Goal: Task Accomplishment & Management: Use online tool/utility

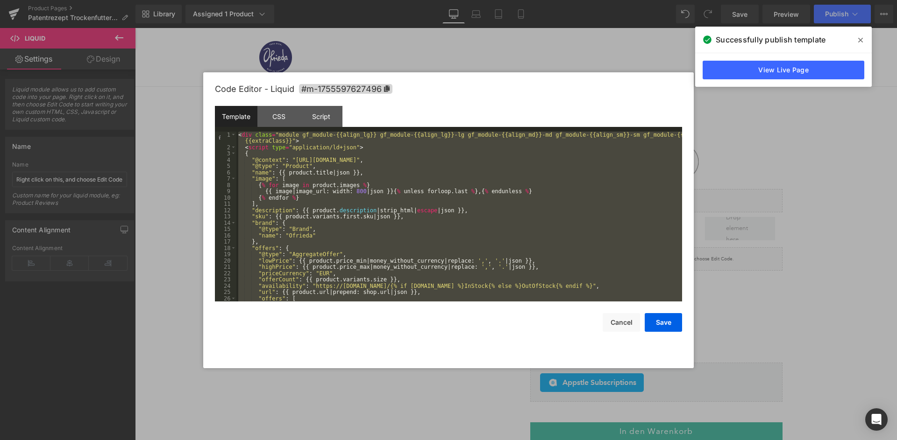
scroll to position [2208, 0]
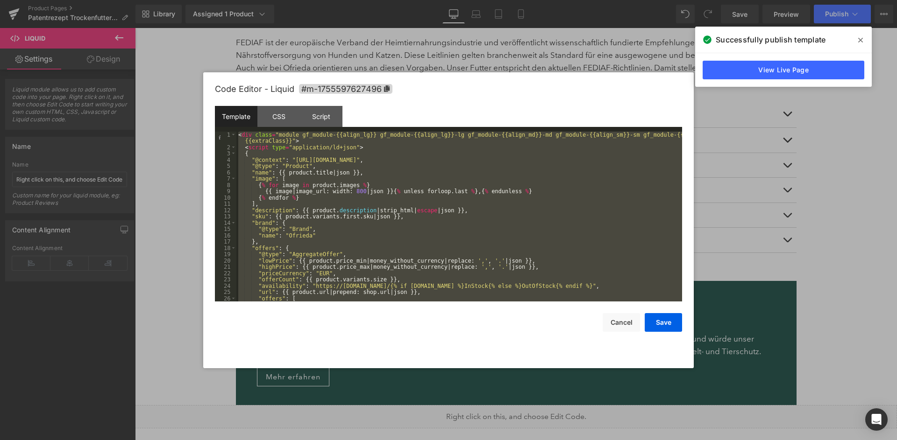
click at [865, 39] on span at bounding box center [860, 40] width 15 height 15
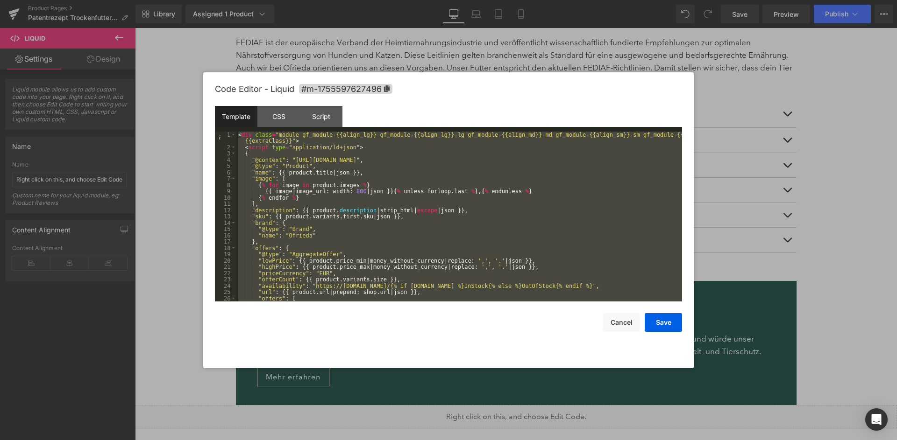
click at [536, 210] on div "< div class = "module gf_module-{{align_lg}} gf_module-{{align_lg}}-lg gf_modul…" at bounding box center [459, 226] width 446 height 189
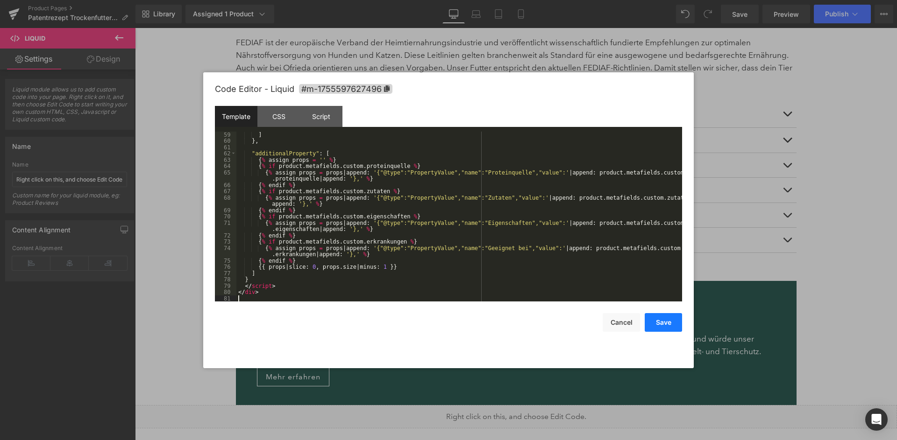
click at [663, 323] on button "Save" at bounding box center [663, 322] width 37 height 19
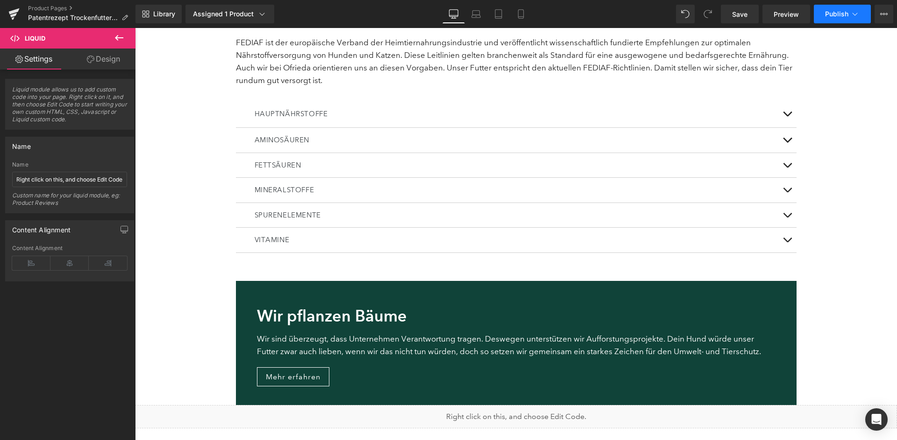
click at [849, 14] on button "Publish" at bounding box center [842, 14] width 57 height 19
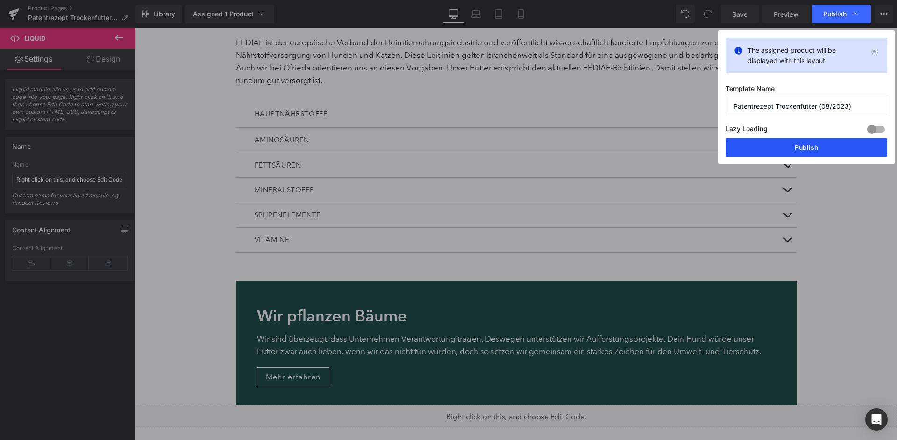
click at [808, 148] on button "Publish" at bounding box center [806, 147] width 162 height 19
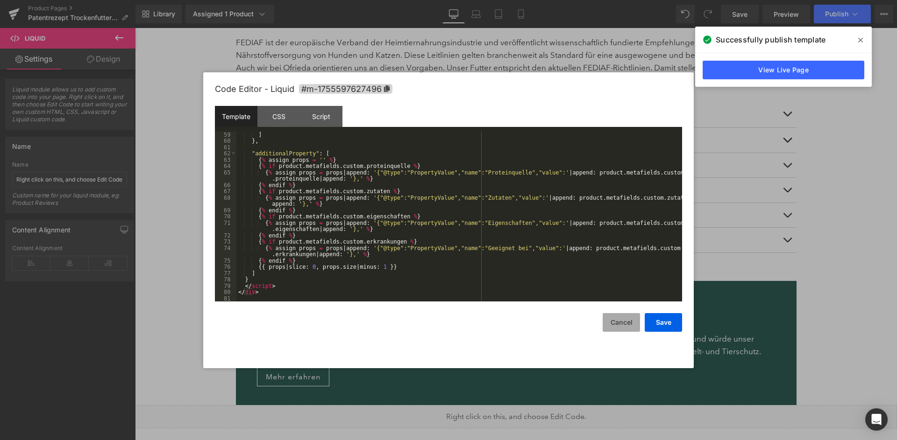
click at [617, 326] on button "Cancel" at bounding box center [620, 322] width 37 height 19
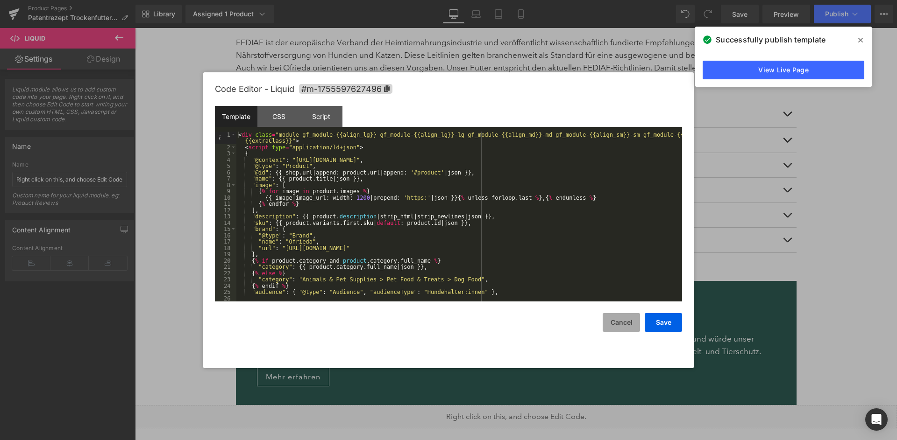
click at [624, 328] on button "Cancel" at bounding box center [620, 322] width 37 height 19
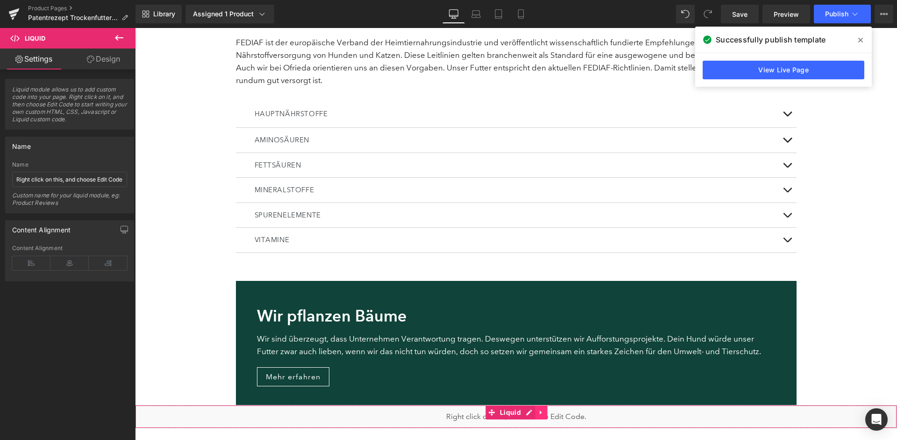
click at [537, 406] on link at bounding box center [541, 413] width 12 height 14
click at [524, 410] on icon at bounding box center [523, 413] width 7 height 7
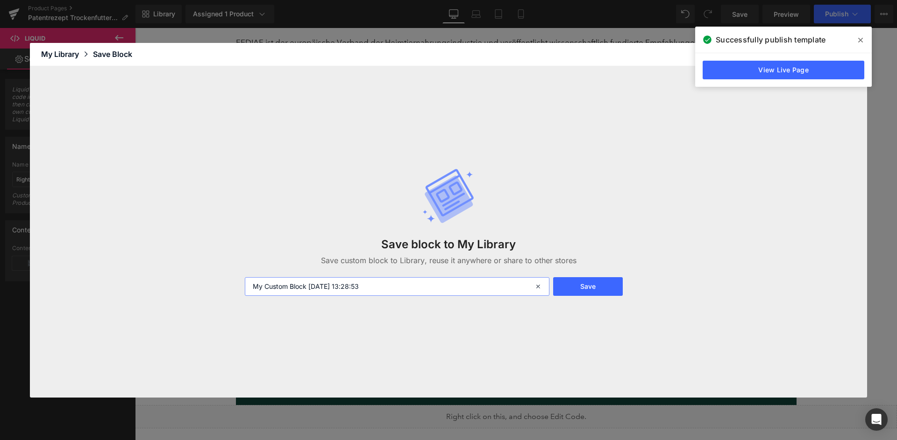
click at [373, 280] on input "My Custom Block 2025-08-19 13:28:53" at bounding box center [397, 286] width 305 height 19
type input "produkt strukturierte daten"
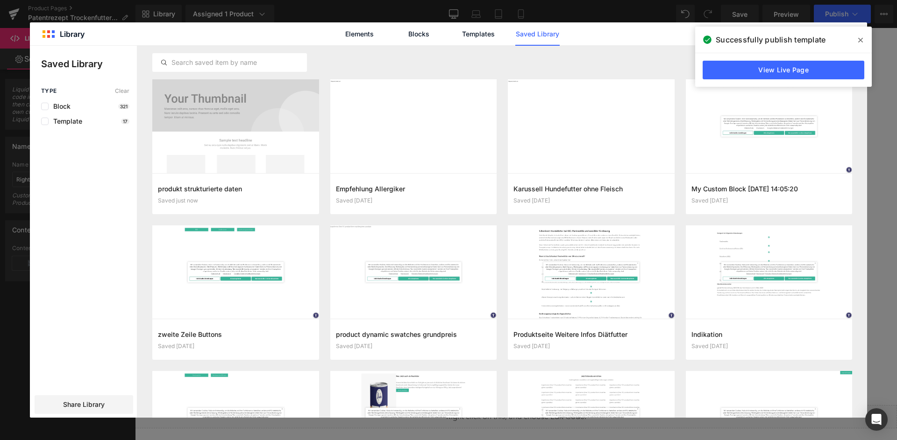
click at [864, 46] on span at bounding box center [860, 40] width 15 height 15
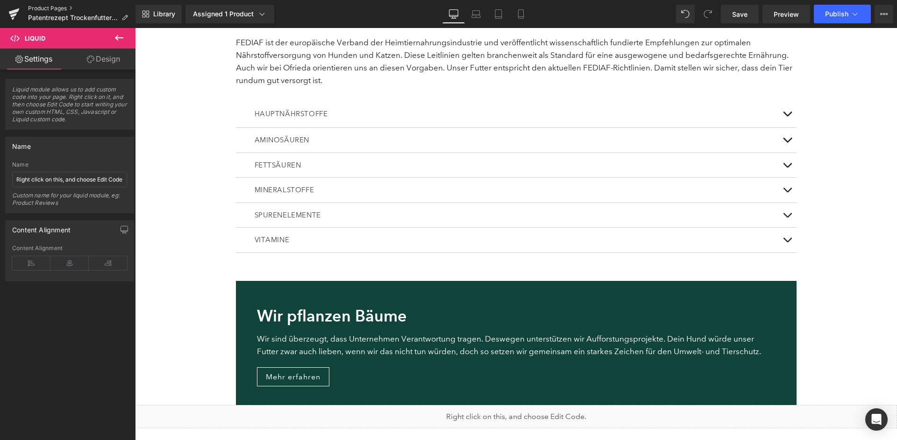
click at [40, 7] on link "Product Pages" at bounding box center [81, 8] width 107 height 7
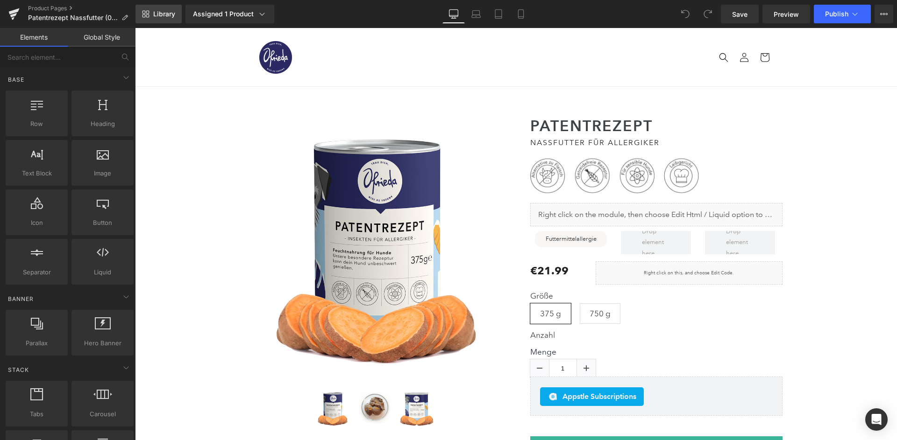
click at [172, 14] on span "Library" at bounding box center [164, 14] width 22 height 8
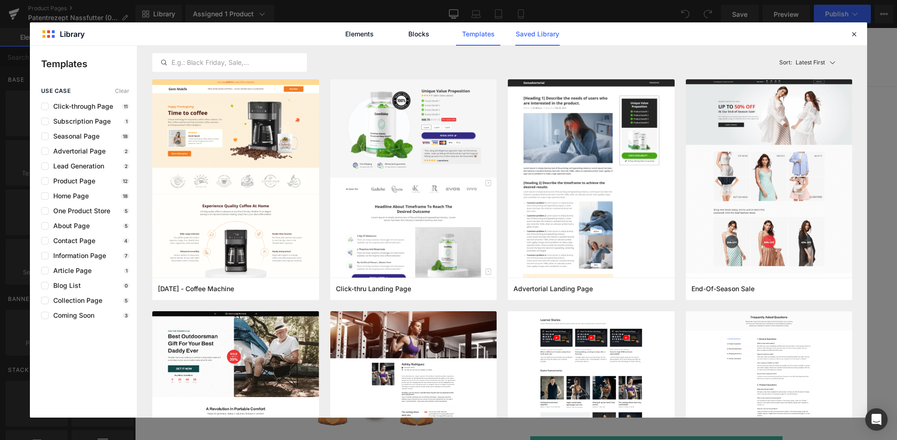
click at [539, 34] on link "Saved Library" at bounding box center [537, 33] width 44 height 23
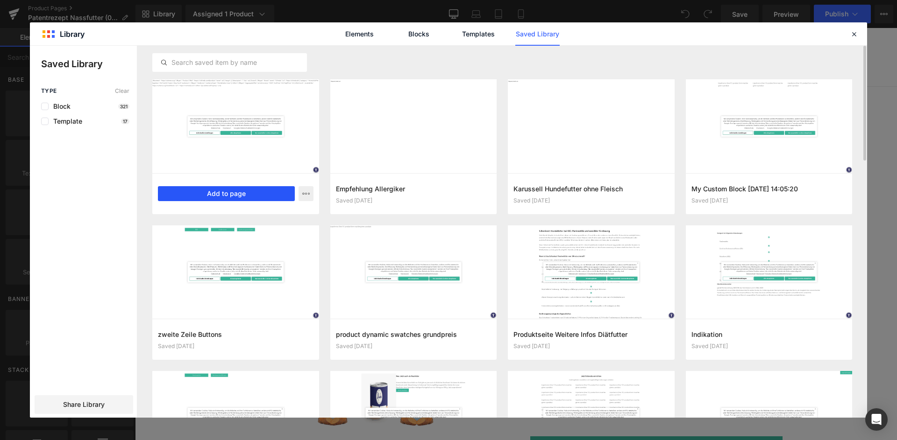
click at [206, 194] on button "Add to page" at bounding box center [226, 193] width 137 height 15
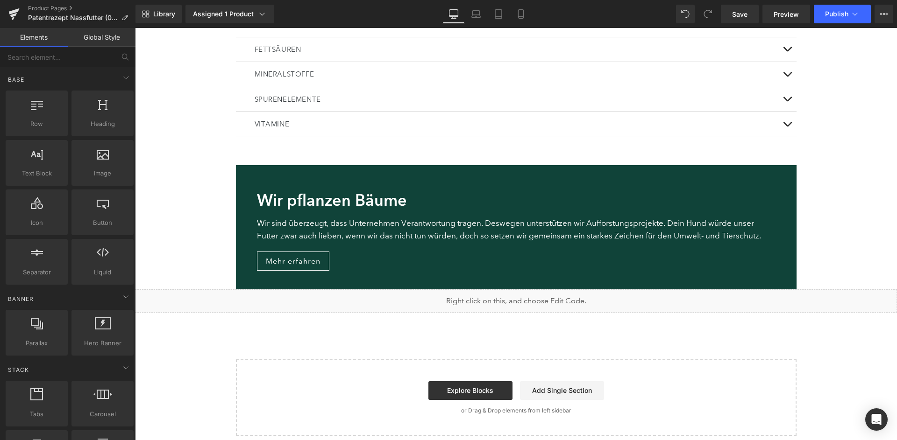
scroll to position [2324, 0]
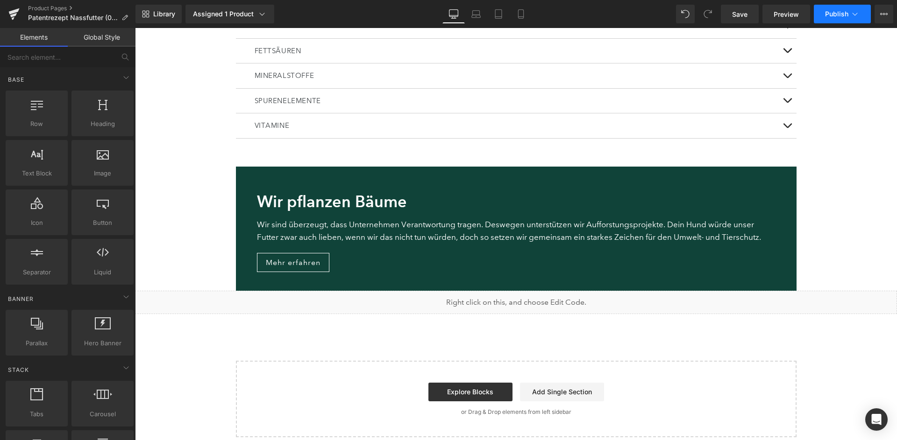
click at [825, 18] on button "Publish" at bounding box center [842, 14] width 57 height 19
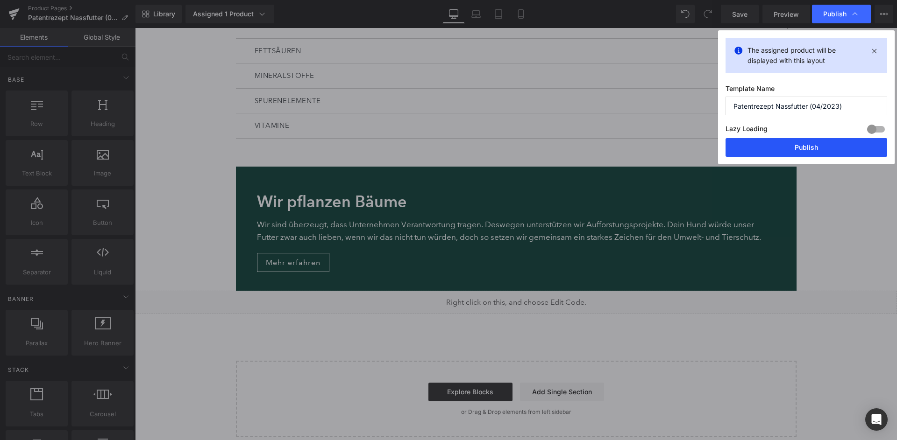
click at [806, 138] on button "Publish" at bounding box center [806, 147] width 162 height 19
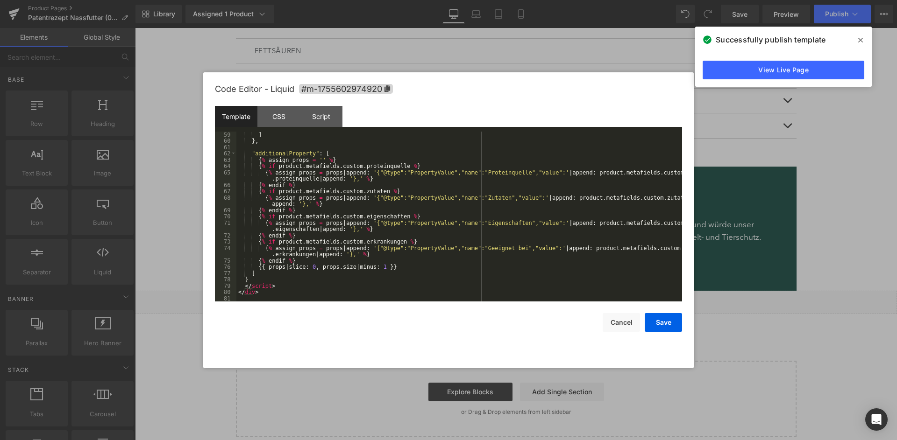
scroll to position [372, 0]
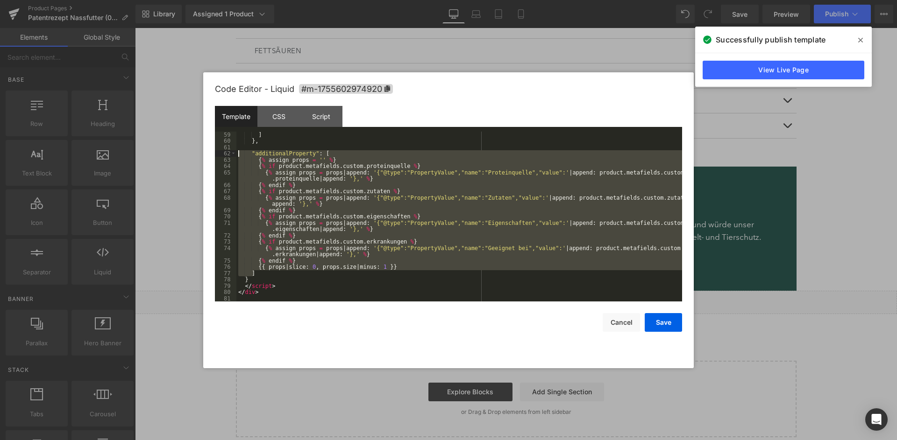
drag, startPoint x: 258, startPoint y: 273, endPoint x: 224, endPoint y: 153, distance: 124.8
click at [236, 153] on div "] } , "additionalProperty" : [ { % assign props = '' % } { % if product . metaf…" at bounding box center [459, 217] width 446 height 170
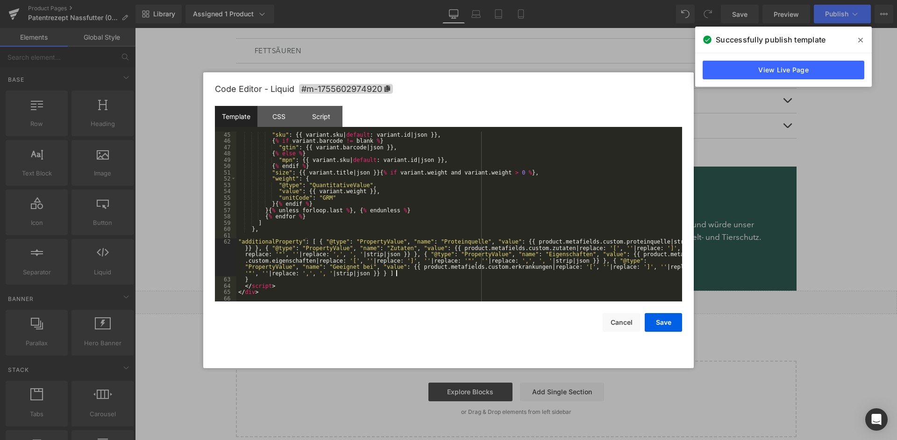
scroll to position [283, 0]
click at [665, 324] on button "Save" at bounding box center [663, 322] width 37 height 19
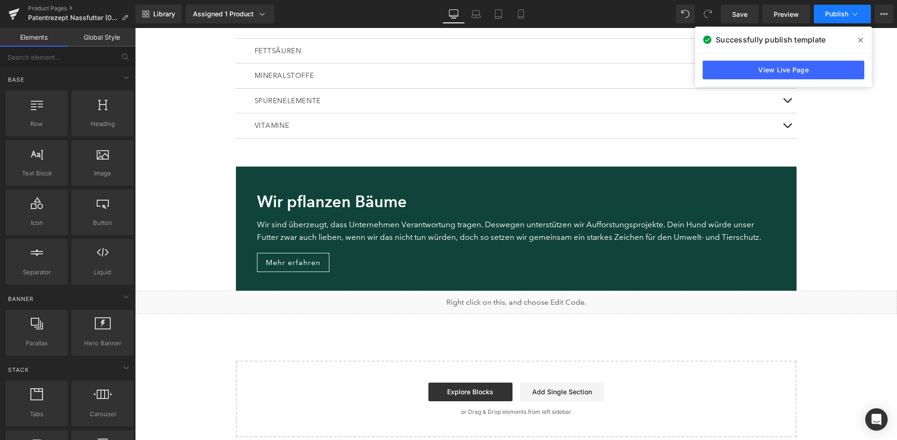
click at [836, 15] on span "Publish" at bounding box center [836, 13] width 23 height 7
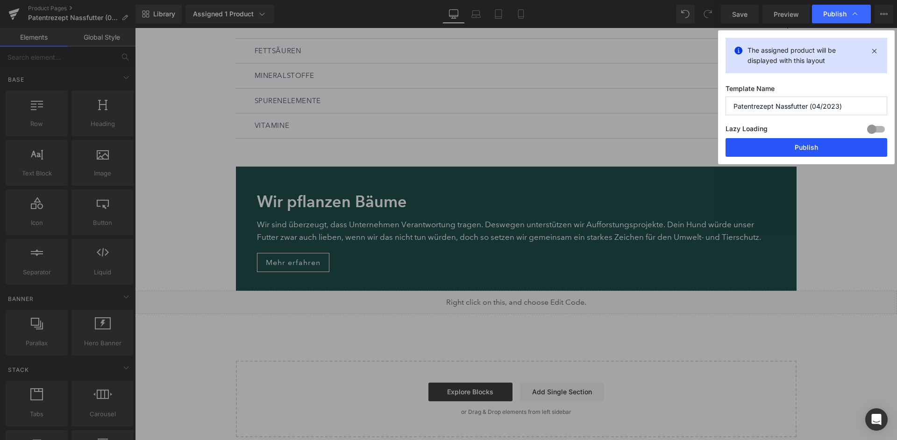
click at [812, 138] on button "Publish" at bounding box center [806, 147] width 162 height 19
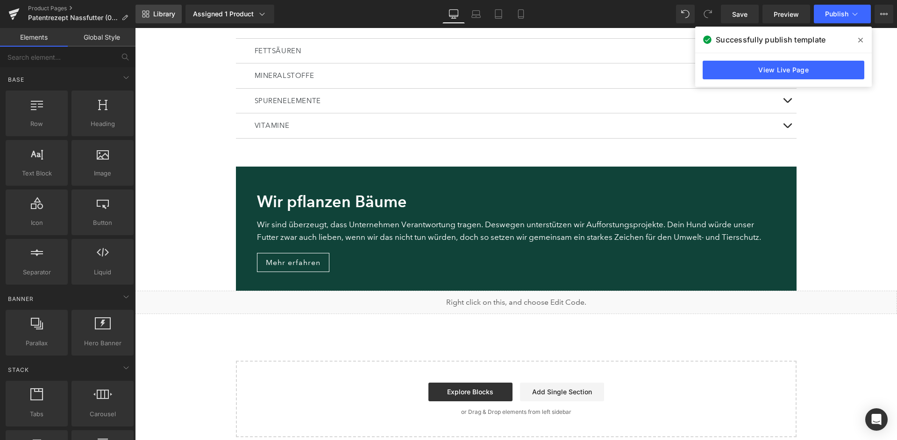
click at [156, 19] on link "Library" at bounding box center [158, 14] width 46 height 19
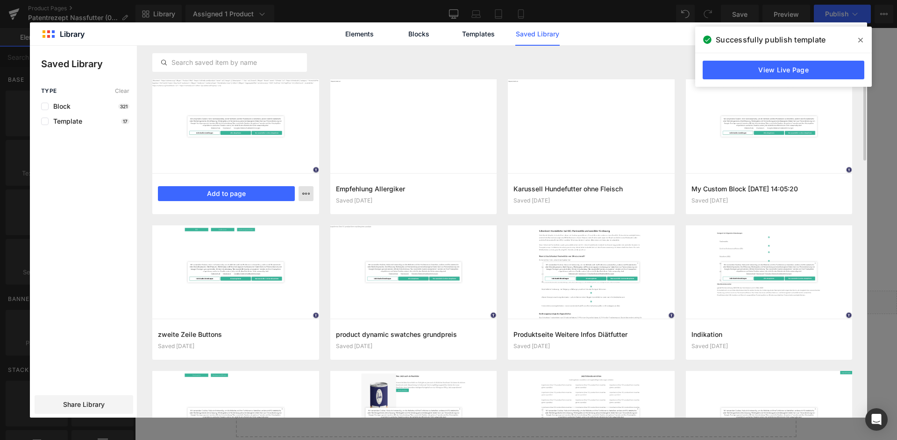
click at [0, 0] on icon "button" at bounding box center [0, 0] width 0 height 0
click at [0, 0] on div "Delete" at bounding box center [0, 0] width 0 height 0
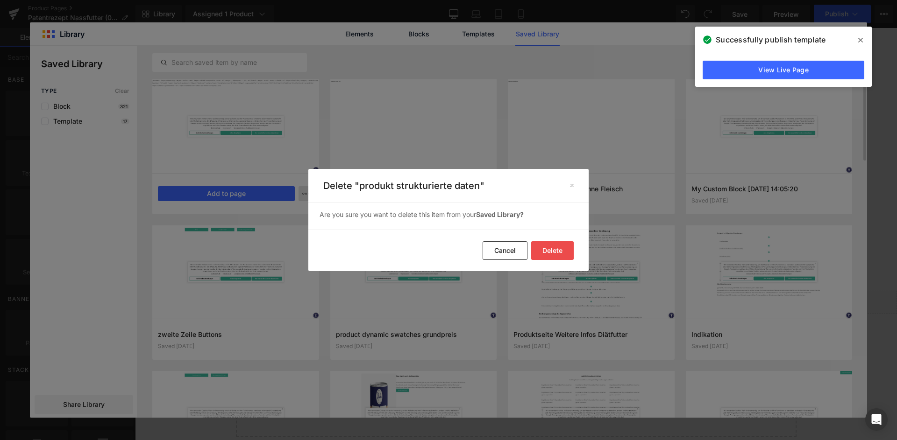
click at [0, 0] on button "Delete" at bounding box center [0, 0] width 0 height 0
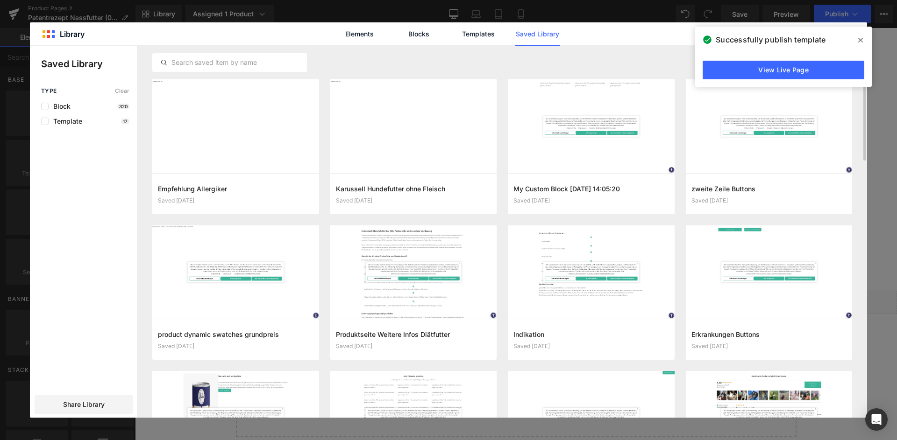
click at [861, 38] on icon at bounding box center [860, 39] width 5 height 7
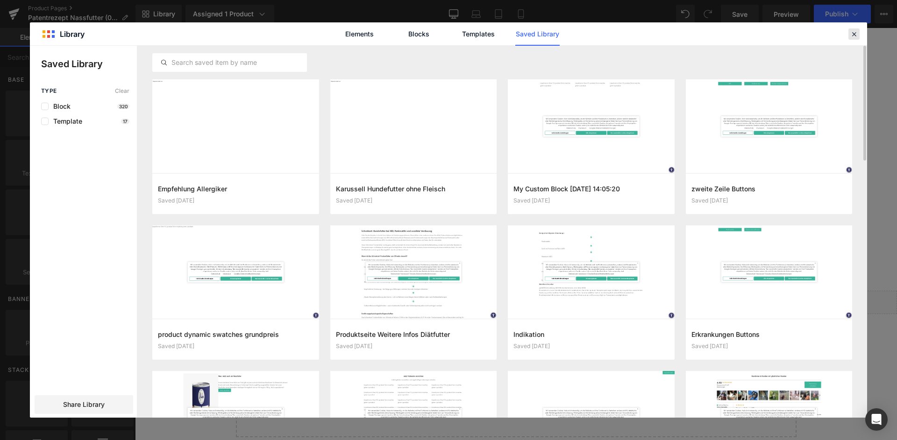
click at [0, 0] on div at bounding box center [0, 0] width 0 height 0
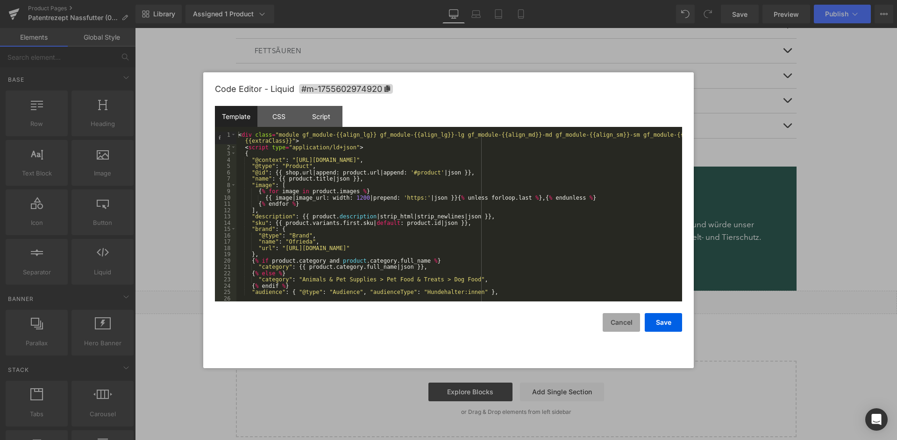
click at [623, 320] on button "Cancel" at bounding box center [620, 322] width 37 height 19
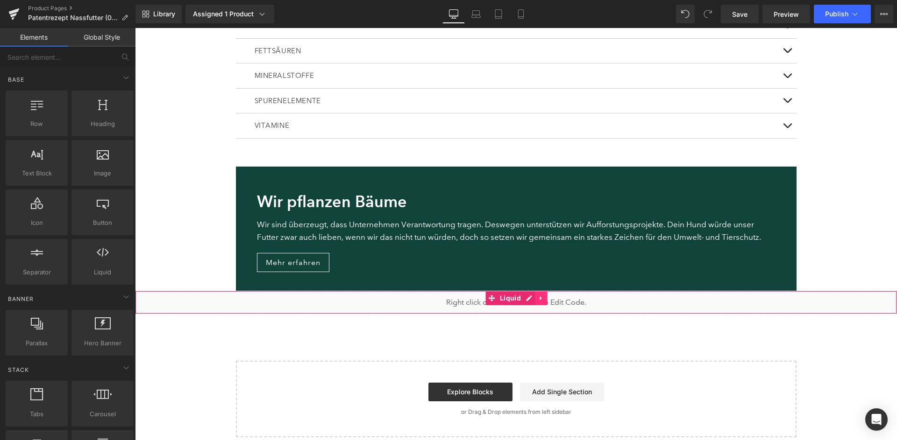
click at [541, 295] on icon at bounding box center [541, 298] width 7 height 7
click at [521, 295] on icon at bounding box center [523, 298] width 7 height 7
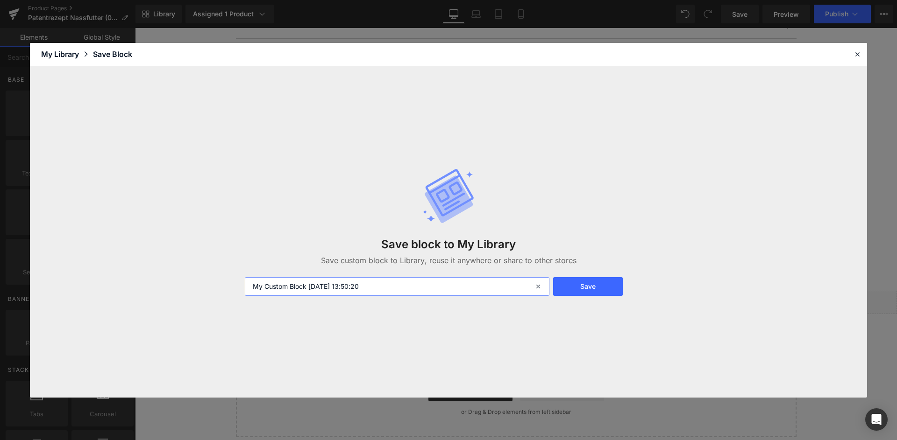
click at [404, 280] on input "My Custom Block 2025-08-19 13:50:20" at bounding box center [397, 286] width 305 height 19
type input "strukturierte daten für produktseiten"
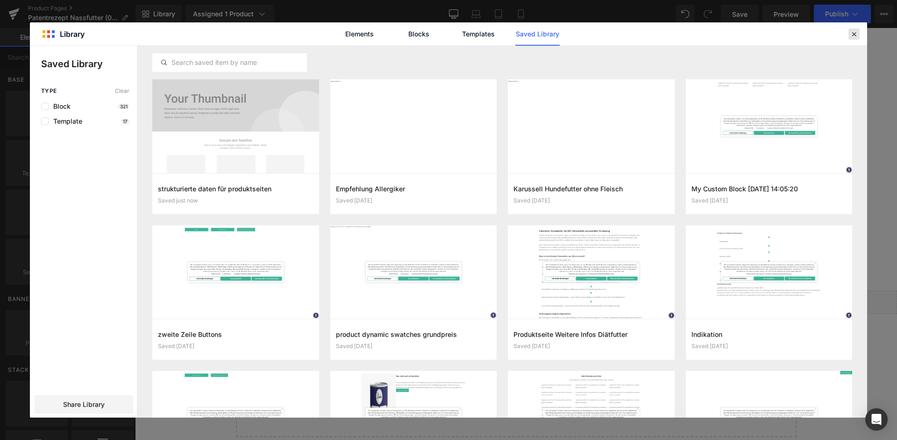
click at [852, 37] on icon at bounding box center [854, 34] width 8 height 8
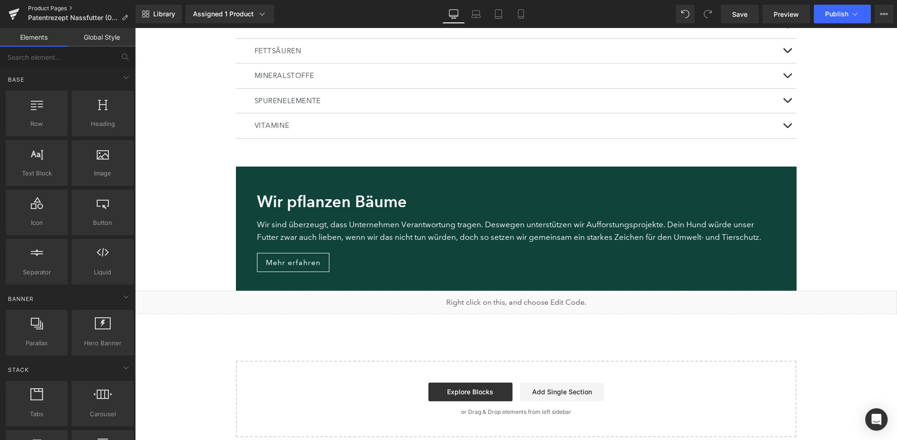
click at [50, 6] on link "Product Pages" at bounding box center [81, 8] width 107 height 7
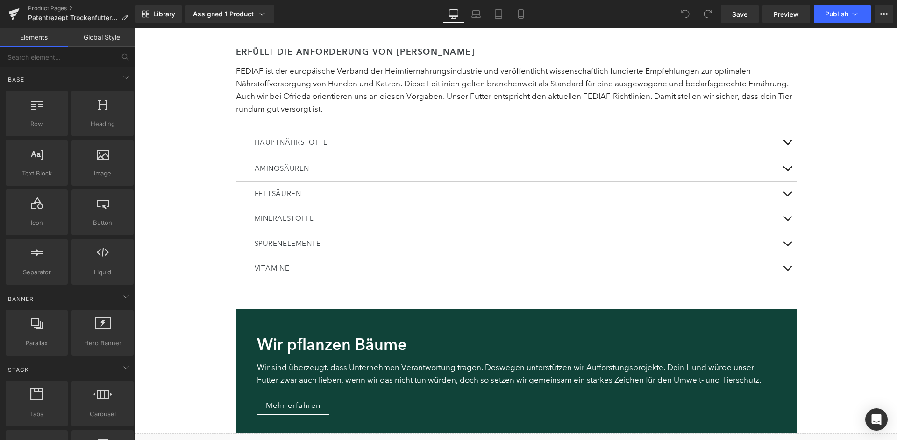
scroll to position [2171, 0]
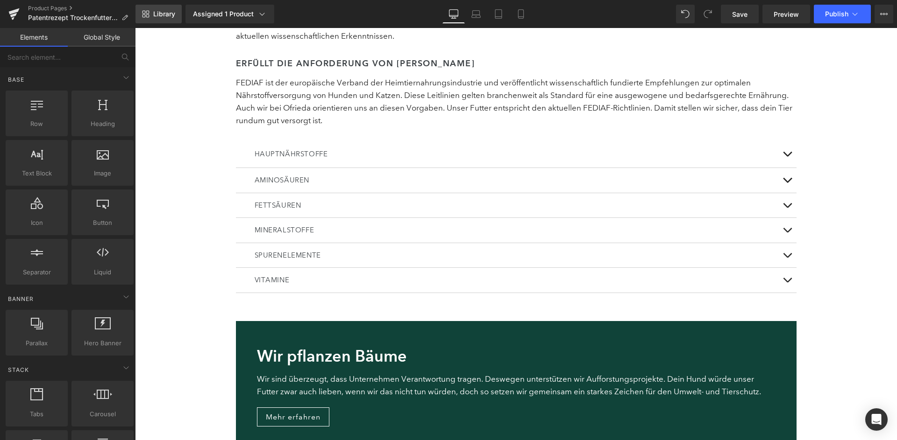
click at [155, 18] on span "Library" at bounding box center [164, 14] width 22 height 8
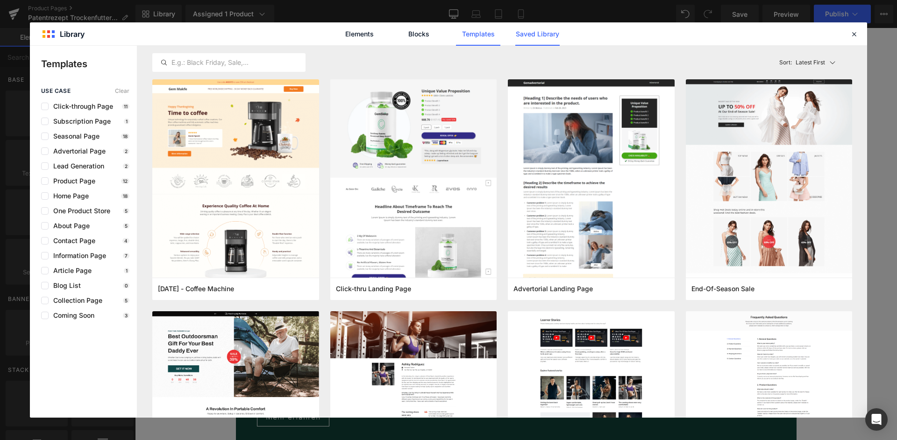
click at [544, 31] on link "Saved Library" at bounding box center [537, 33] width 44 height 23
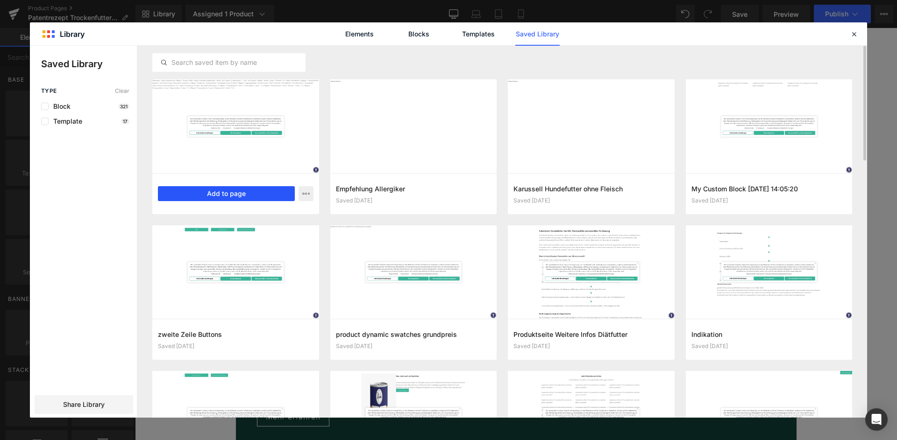
click at [212, 197] on button "Add to page" at bounding box center [226, 193] width 137 height 15
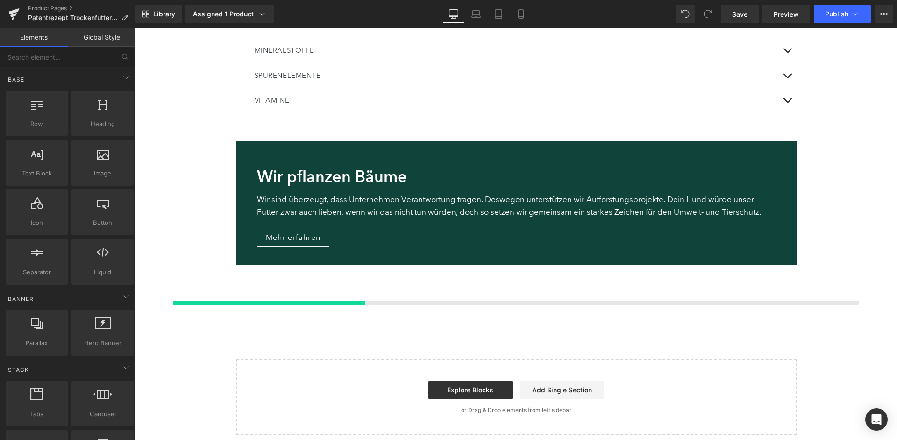
scroll to position [2355, 0]
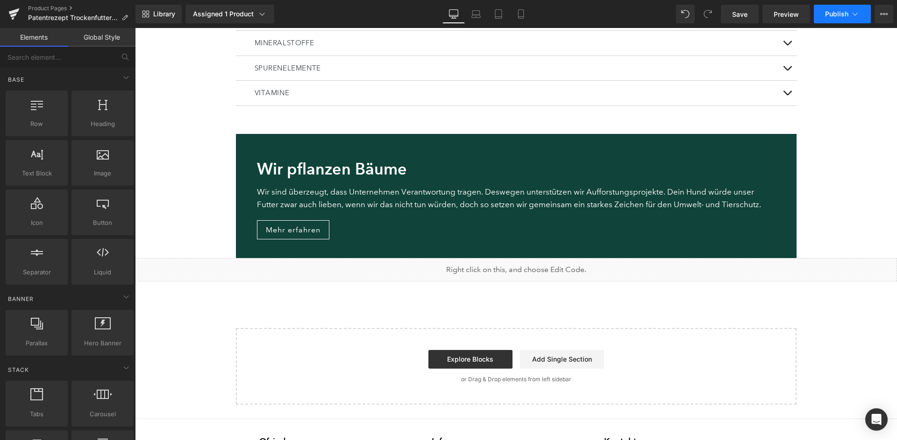
click at [840, 6] on button "Publish" at bounding box center [842, 14] width 57 height 19
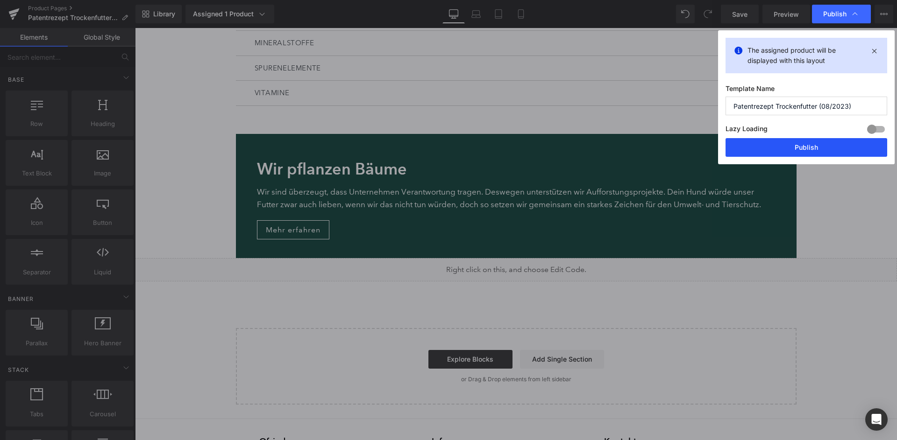
click at [823, 143] on button "Publish" at bounding box center [806, 147] width 162 height 19
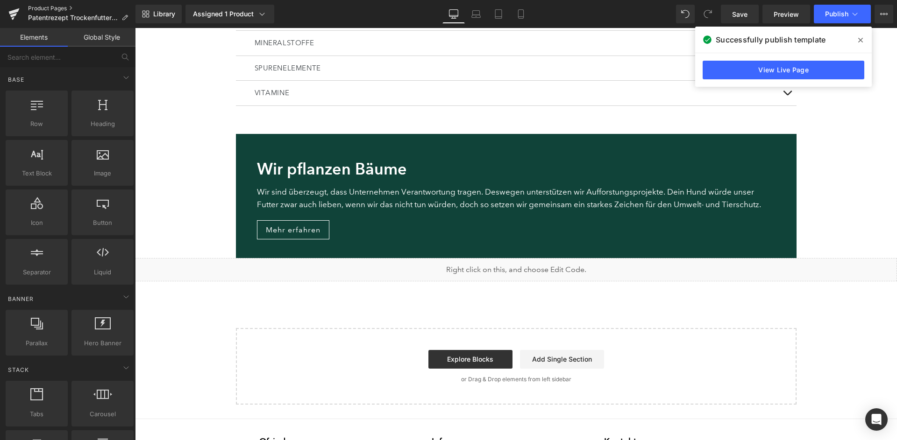
click at [51, 10] on link "Product Pages" at bounding box center [81, 8] width 107 height 7
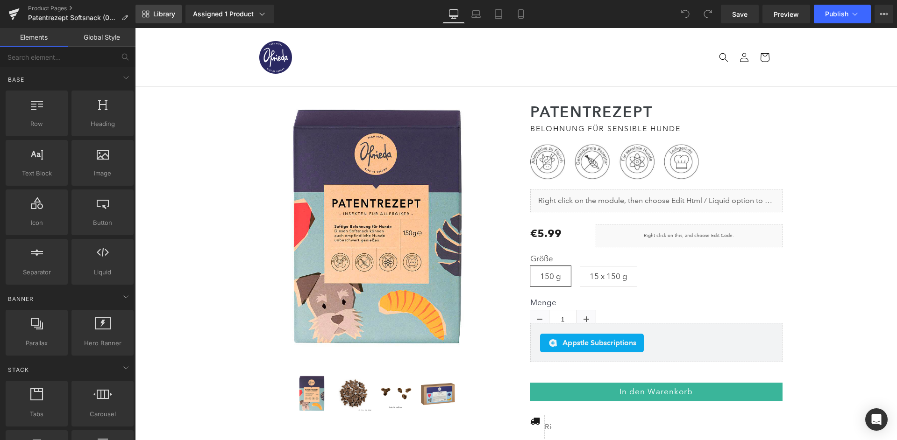
click at [150, 19] on link "Library" at bounding box center [158, 14] width 46 height 19
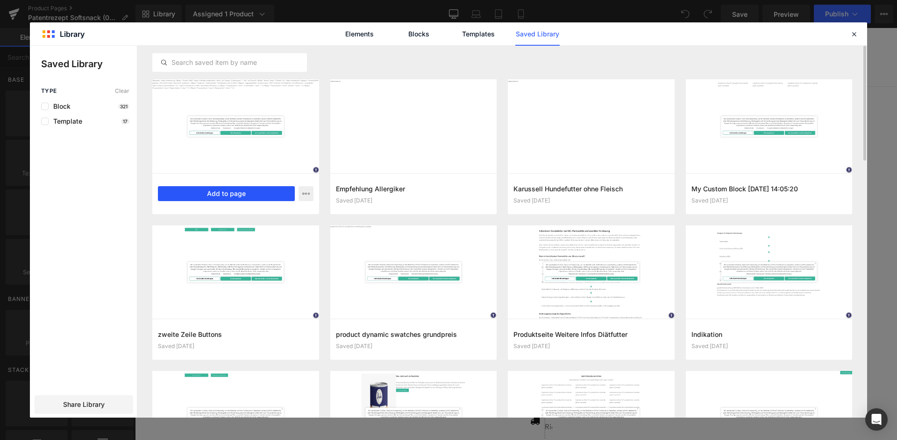
click at [225, 189] on button "Add to page" at bounding box center [226, 193] width 137 height 15
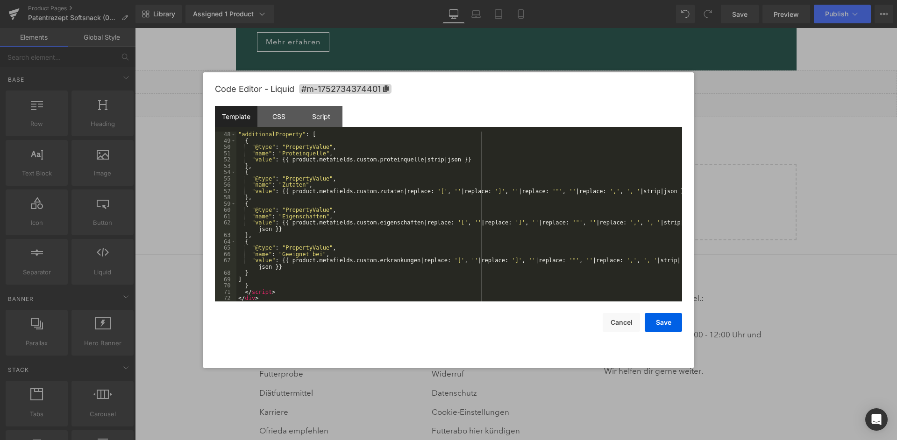
scroll to position [309, 0]
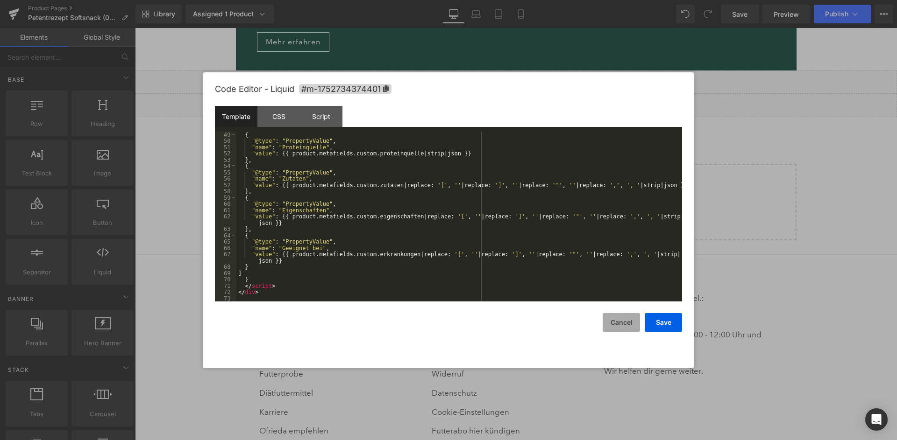
click at [626, 325] on button "Cancel" at bounding box center [620, 322] width 37 height 19
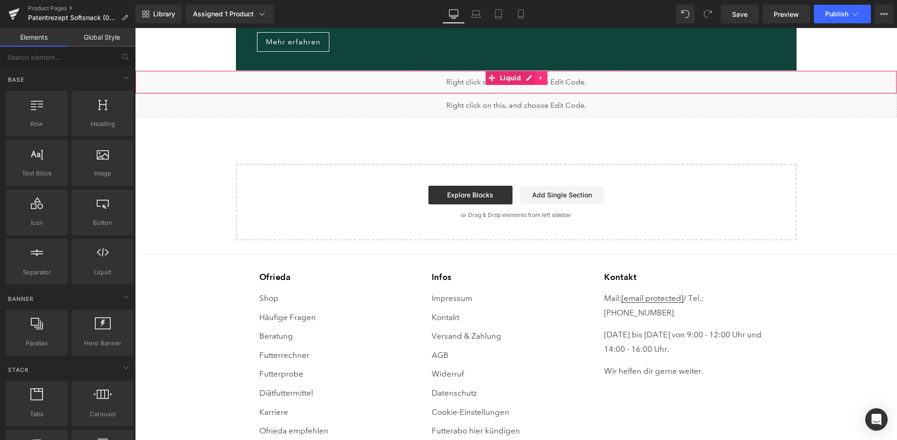
click at [538, 74] on icon at bounding box center [541, 77] width 7 height 7
click at [544, 75] on icon at bounding box center [547, 78] width 7 height 7
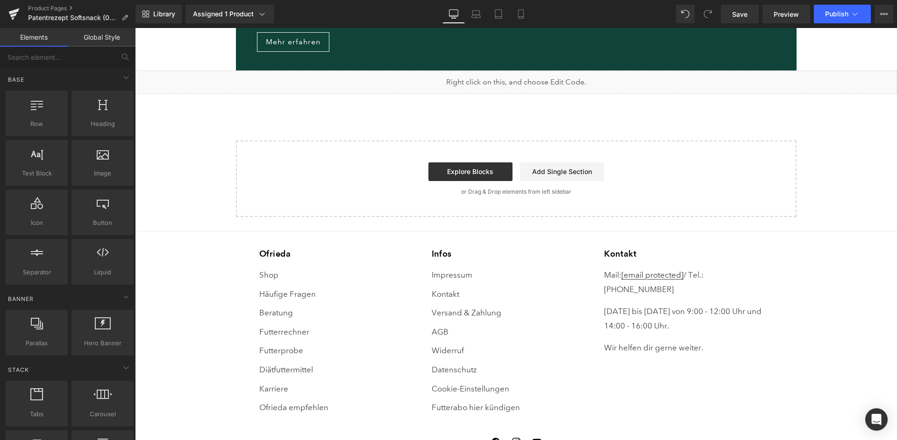
scroll to position [1359, 0]
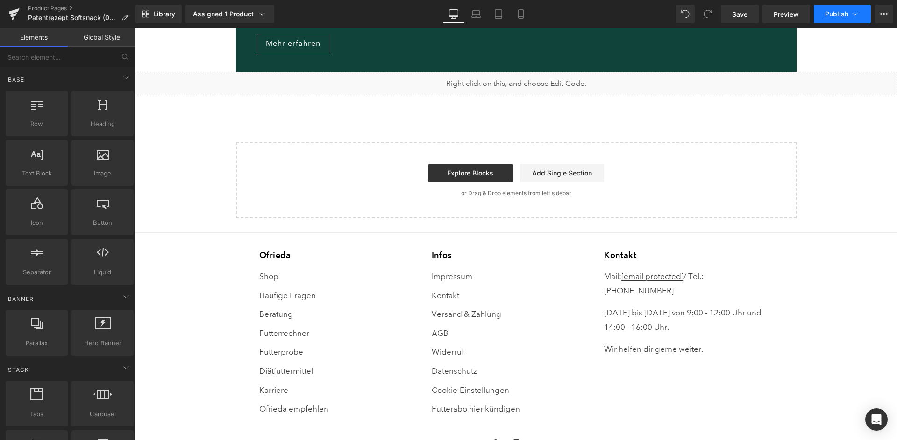
click at [831, 7] on button "Publish" at bounding box center [842, 14] width 57 height 19
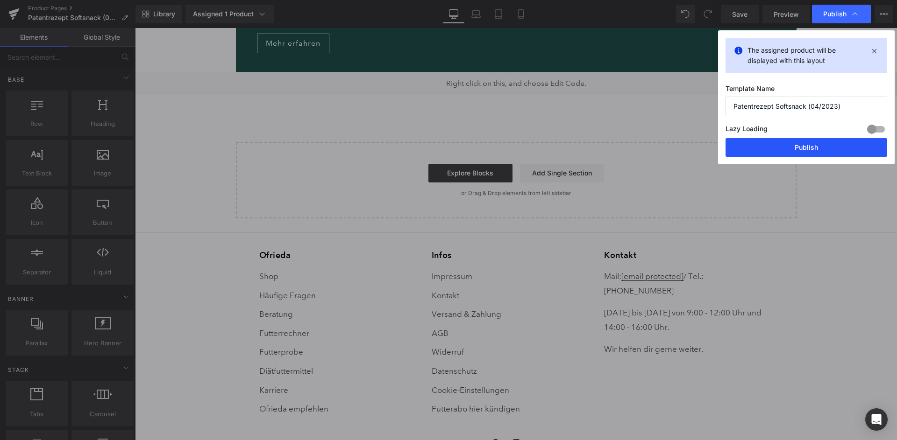
click at [829, 138] on button "Publish" at bounding box center [806, 147] width 162 height 19
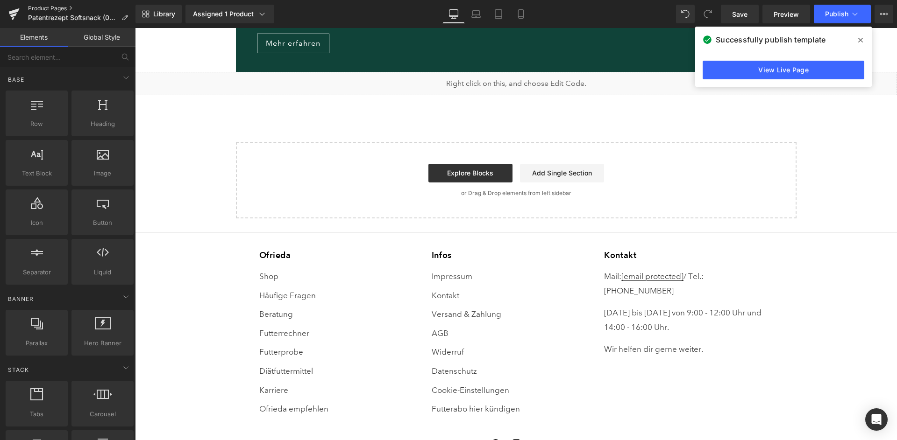
click at [61, 8] on link "Product Pages" at bounding box center [81, 8] width 107 height 7
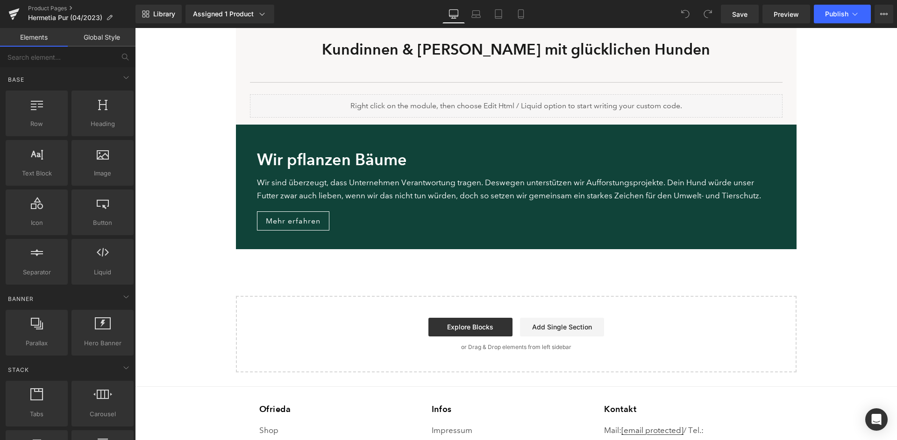
scroll to position [1192, 0]
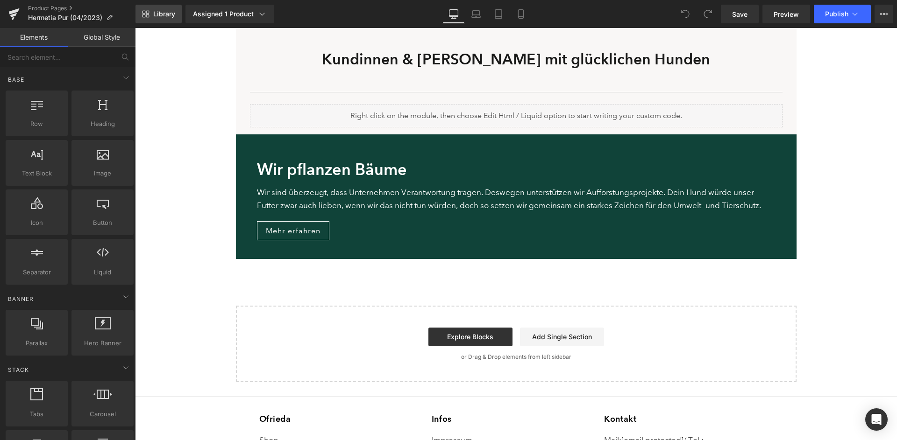
click at [162, 14] on span "Library" at bounding box center [164, 14] width 22 height 8
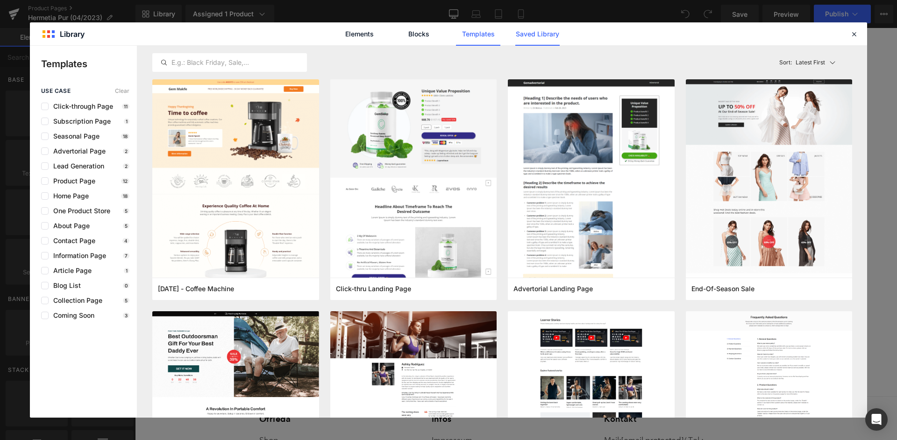
click at [524, 29] on link "Saved Library" at bounding box center [537, 33] width 44 height 23
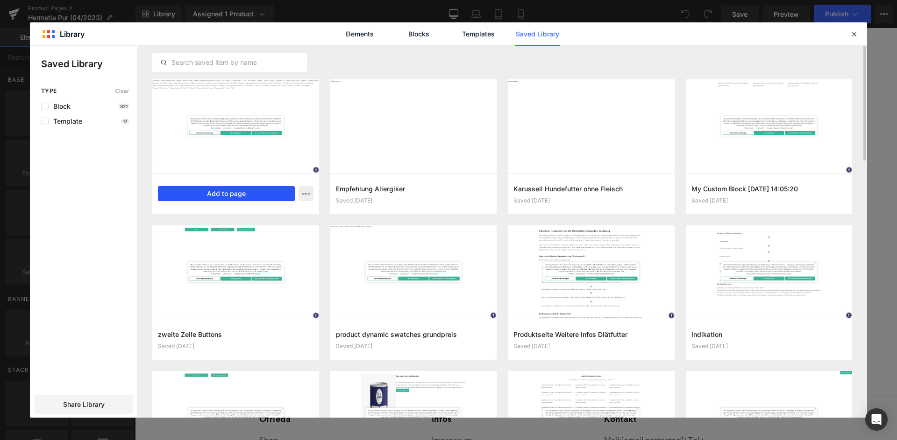
click at [223, 198] on button "Add to page" at bounding box center [226, 193] width 137 height 15
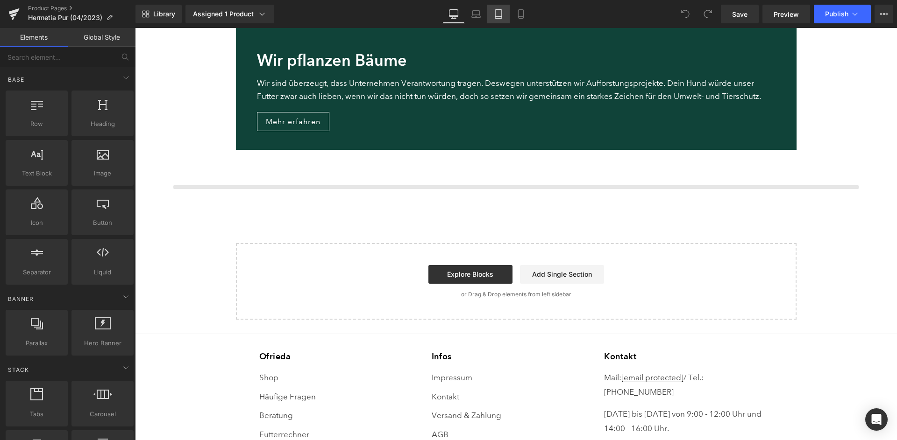
scroll to position [1323, 0]
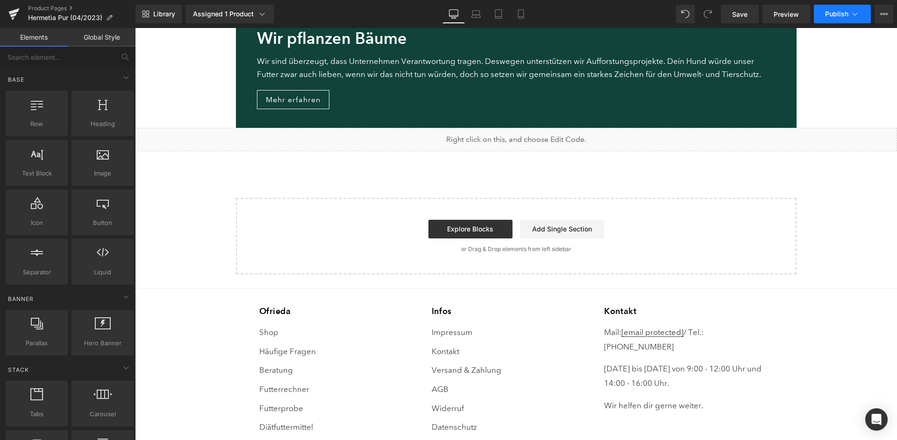
click at [832, 21] on button "Publish" at bounding box center [842, 14] width 57 height 19
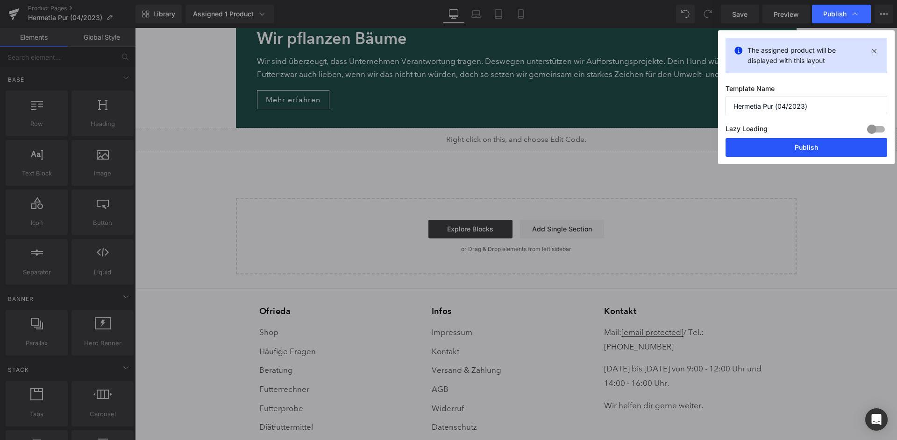
click at [822, 140] on button "Publish" at bounding box center [806, 147] width 162 height 19
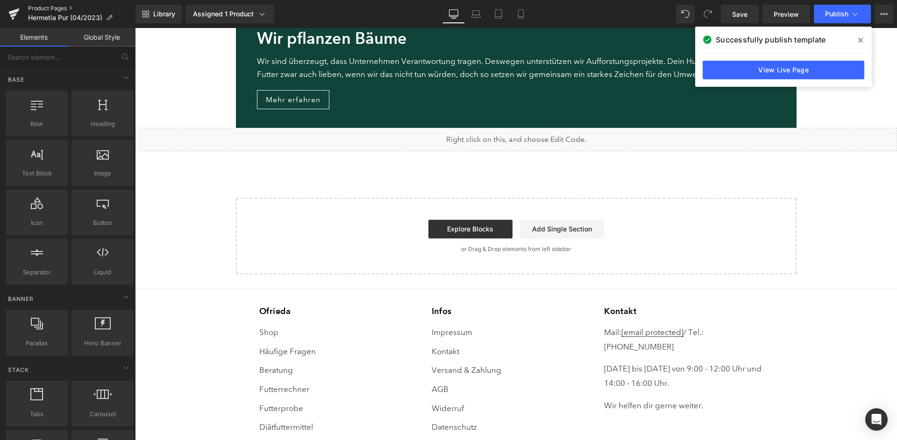
click at [44, 7] on link "Product Pages" at bounding box center [81, 8] width 107 height 7
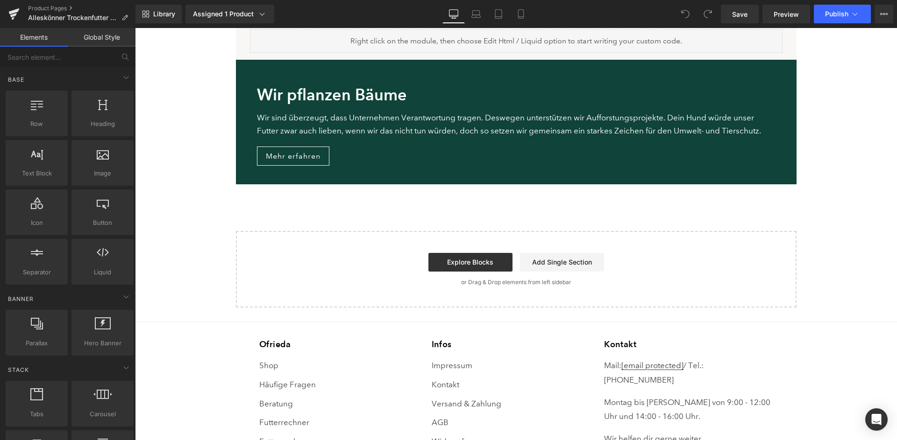
scroll to position [1253, 0]
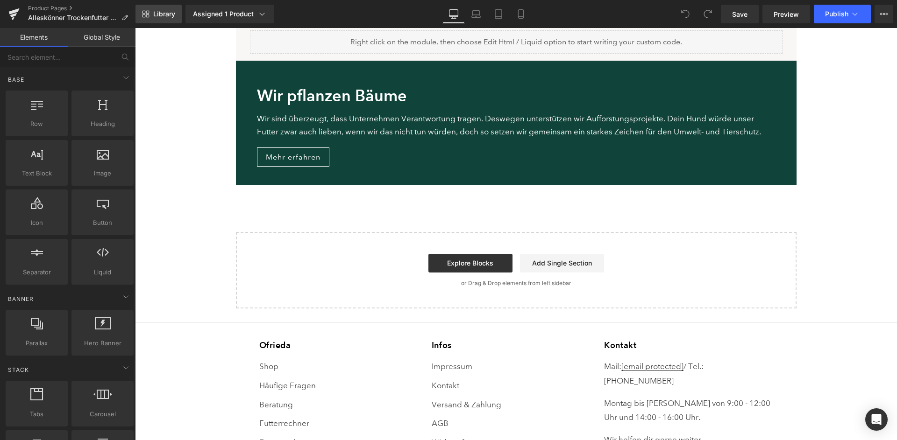
click at [164, 16] on span "Library" at bounding box center [164, 14] width 22 height 8
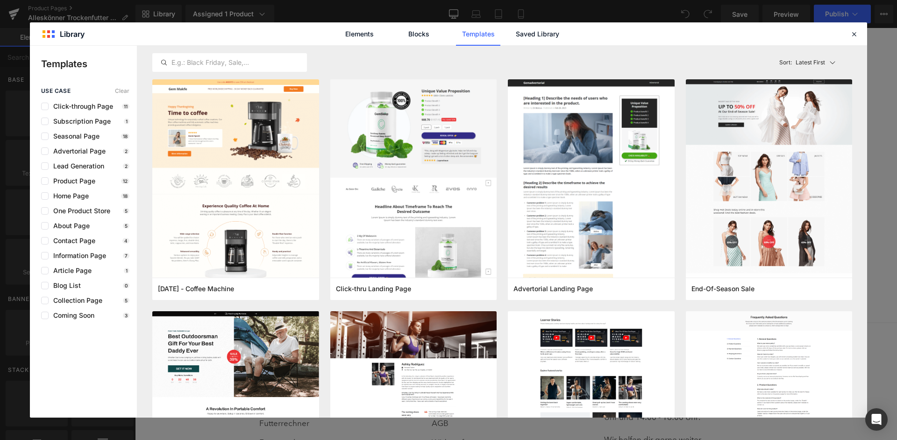
click at [568, 29] on div "Elements Blocks Templates Saved Library" at bounding box center [448, 33] width 837 height 23
click at [554, 34] on link "Saved Library" at bounding box center [537, 33] width 44 height 23
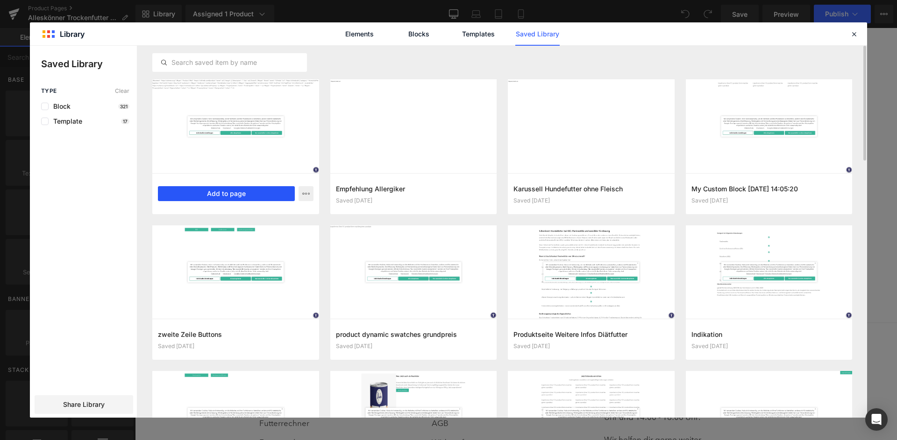
click at [232, 191] on button "Add to page" at bounding box center [226, 193] width 137 height 15
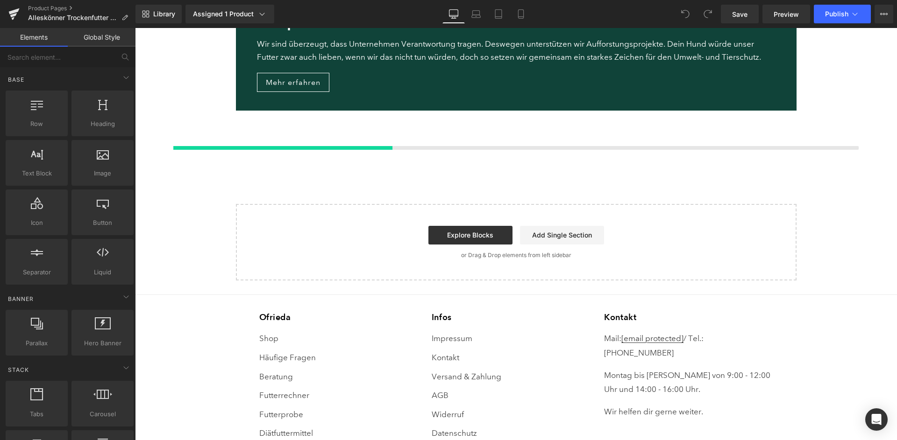
scroll to position [1331, 0]
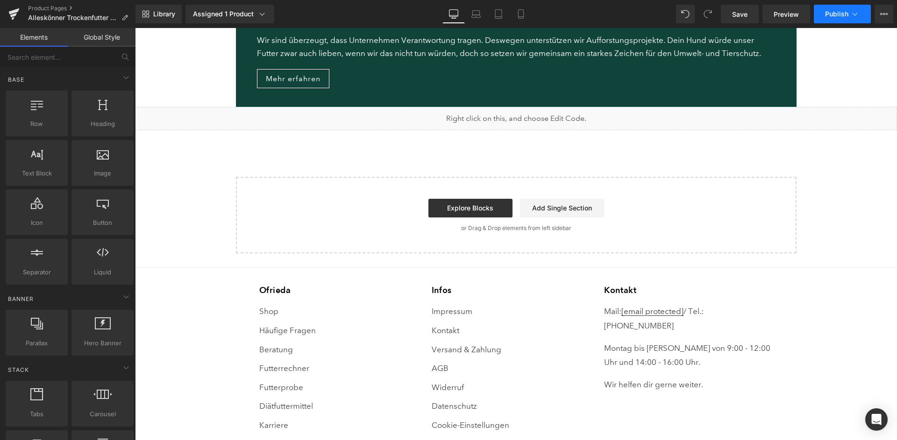
click at [841, 15] on span "Publish" at bounding box center [836, 13] width 23 height 7
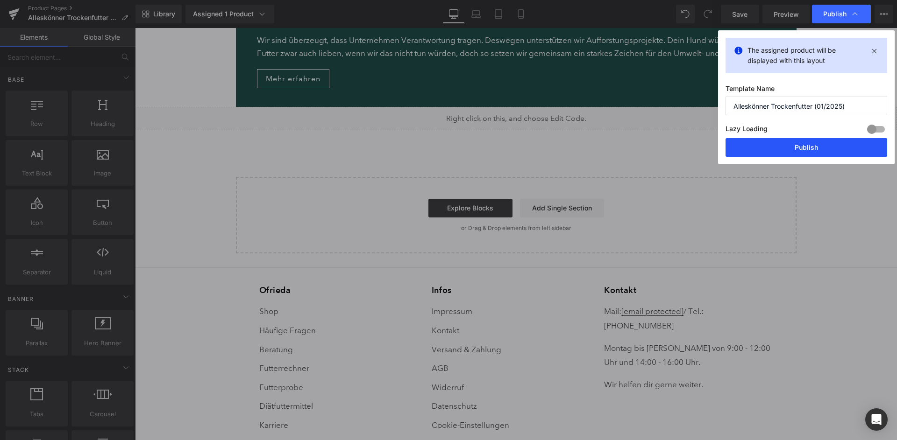
click at [806, 145] on button "Publish" at bounding box center [806, 147] width 162 height 19
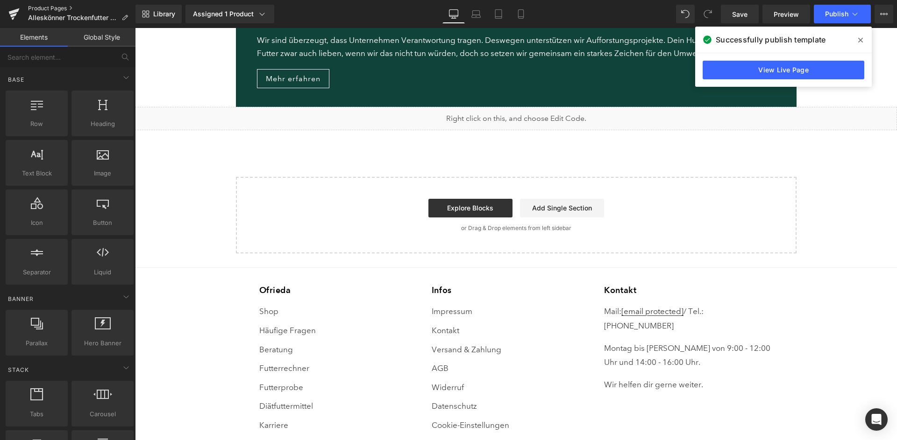
click at [48, 8] on link "Product Pages" at bounding box center [81, 8] width 107 height 7
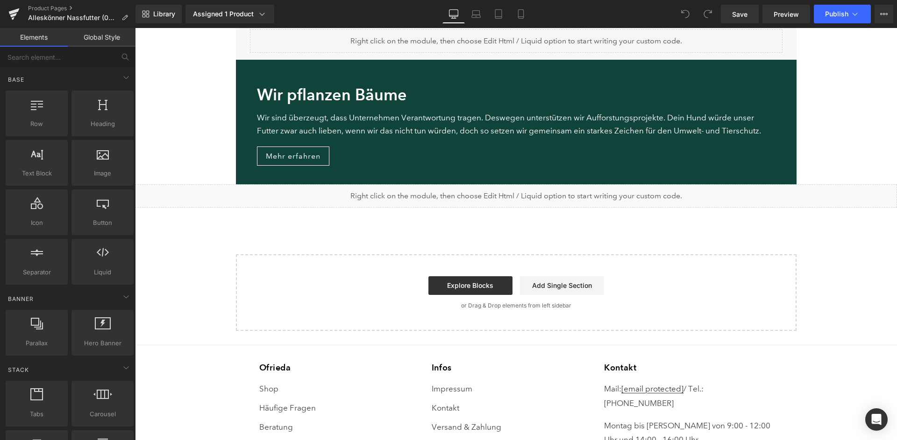
scroll to position [1246, 0]
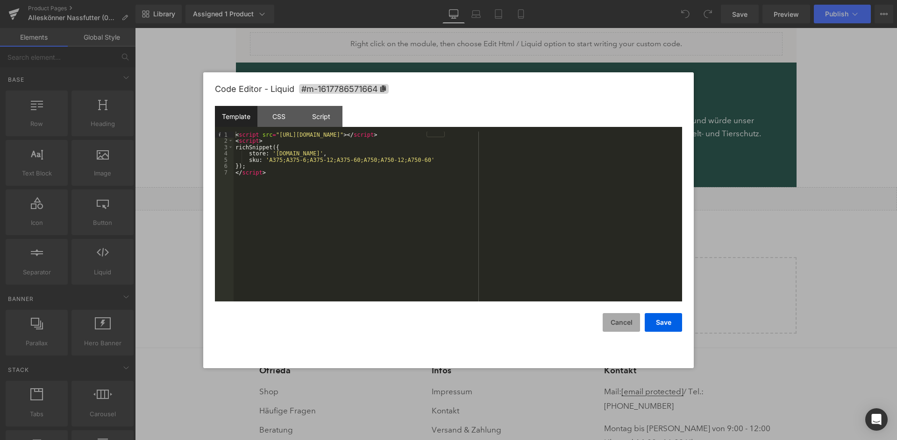
click at [631, 325] on button "Cancel" at bounding box center [620, 322] width 37 height 19
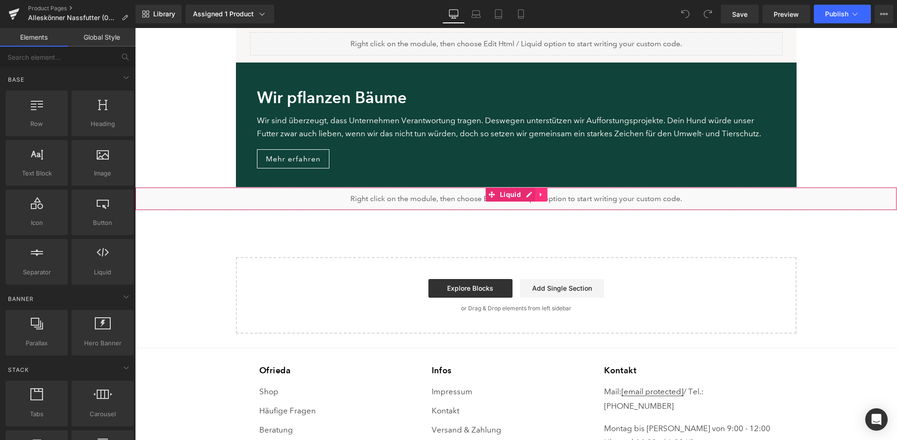
click at [540, 191] on icon at bounding box center [541, 194] width 7 height 7
click at [547, 191] on icon at bounding box center [547, 194] width 7 height 7
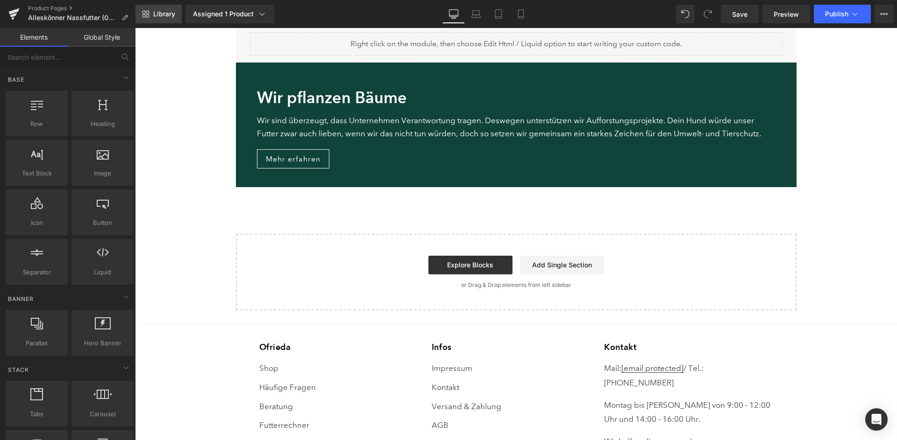
click at [163, 19] on link "Library" at bounding box center [158, 14] width 46 height 19
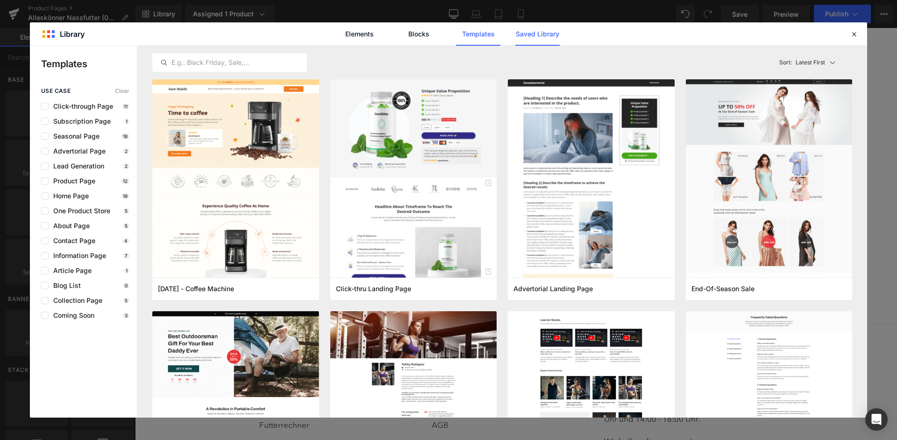
click at [523, 35] on link "Saved Library" at bounding box center [537, 33] width 44 height 23
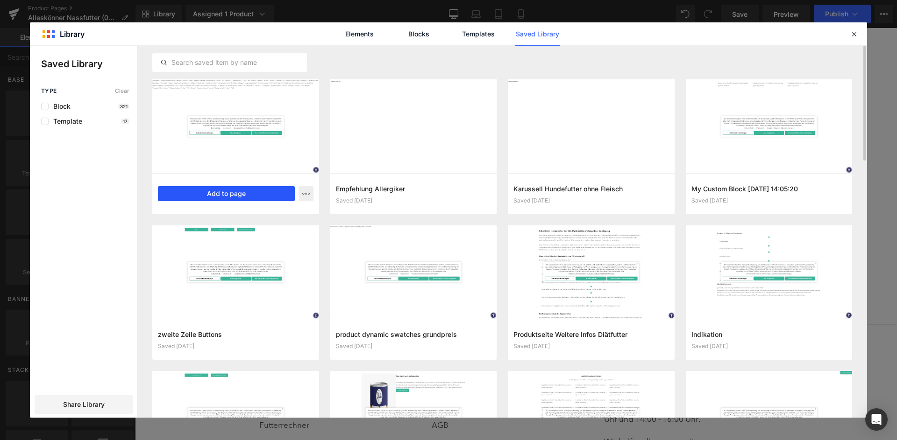
click at [214, 191] on button "Add to page" at bounding box center [226, 193] width 137 height 15
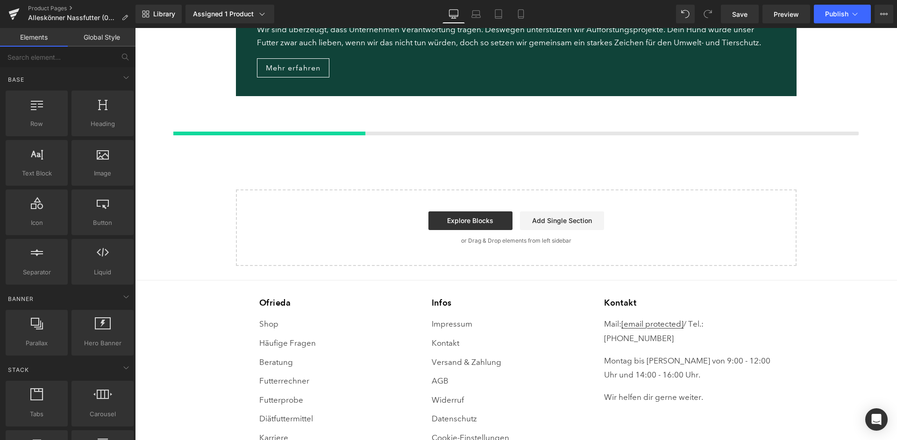
scroll to position [1337, 0]
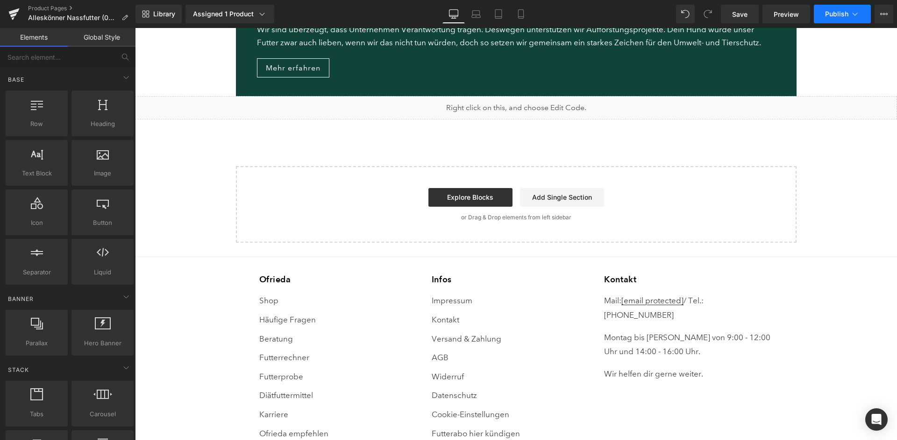
click at [838, 21] on button "Publish" at bounding box center [842, 14] width 57 height 19
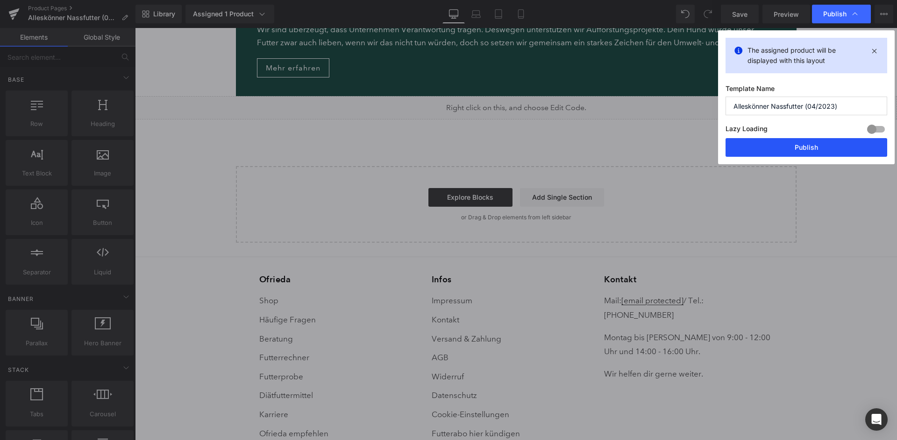
click at [814, 138] on button "Publish" at bounding box center [806, 147] width 162 height 19
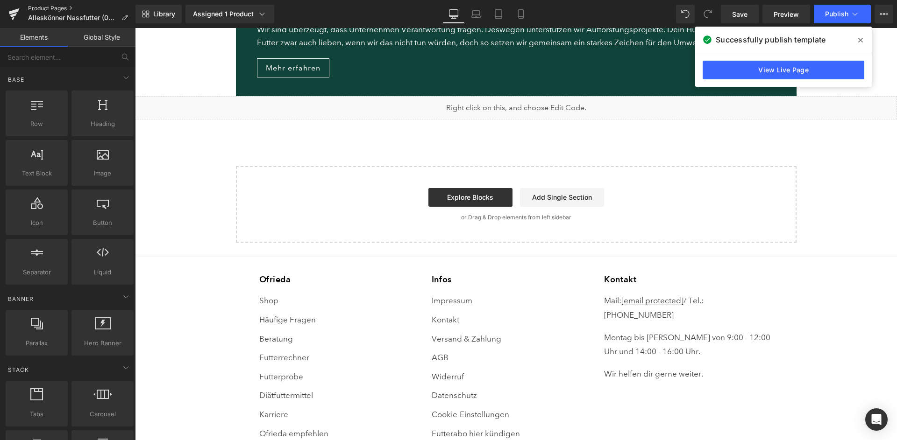
click at [43, 10] on link "Product Pages" at bounding box center [81, 8] width 107 height 7
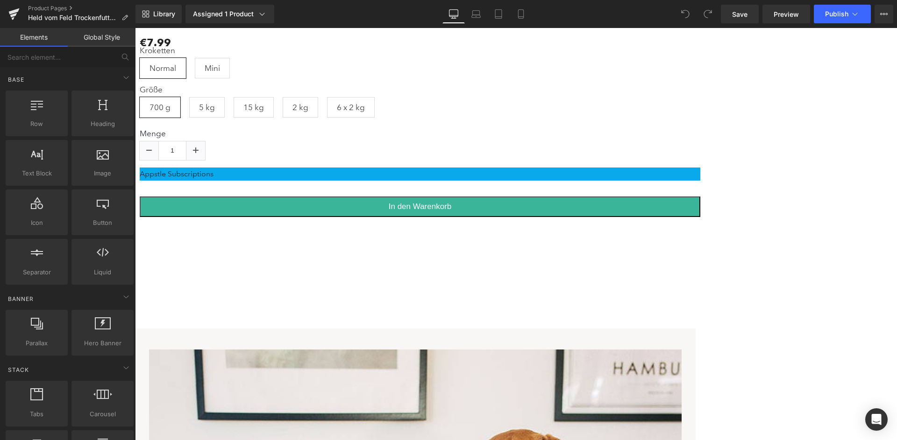
scroll to position [2799, 0]
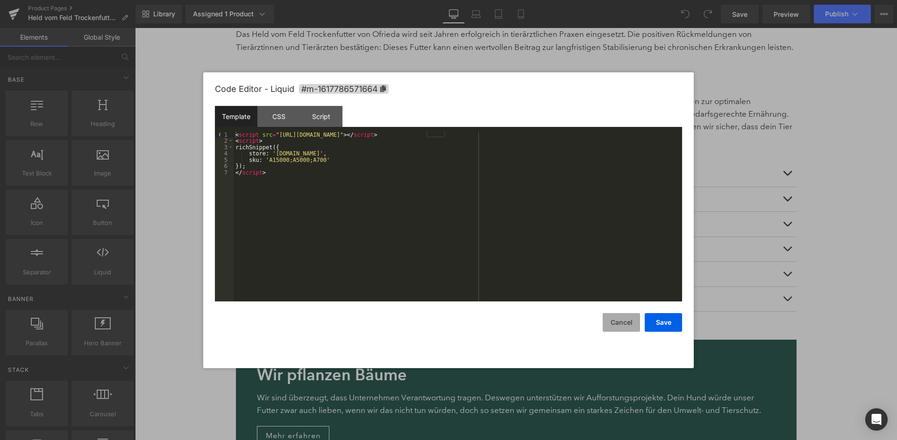
click at [623, 324] on button "Cancel" at bounding box center [620, 322] width 37 height 19
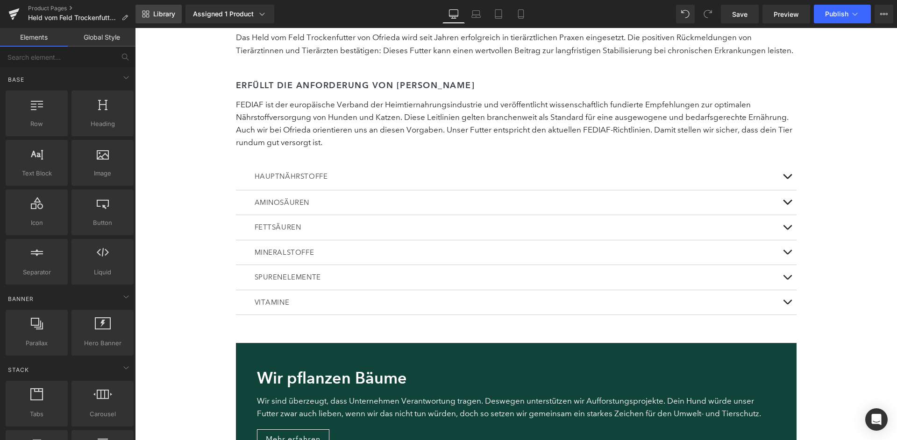
click at [153, 14] on link "Library" at bounding box center [158, 14] width 46 height 19
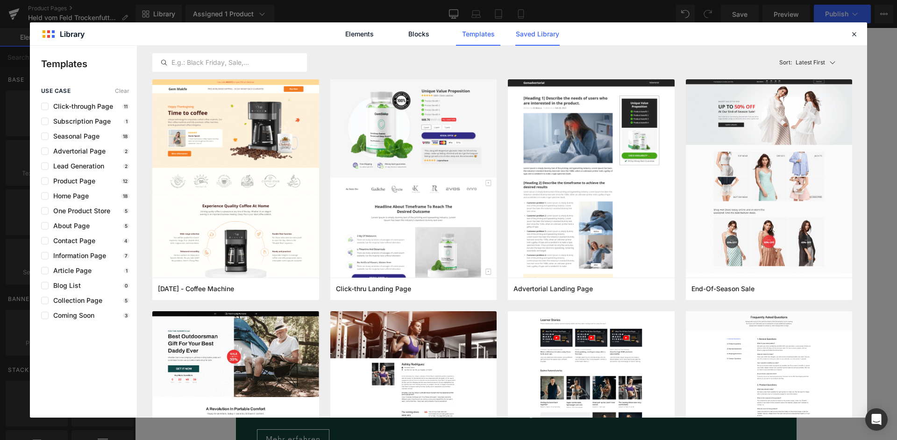
click at [526, 33] on link "Saved Library" at bounding box center [537, 33] width 44 height 23
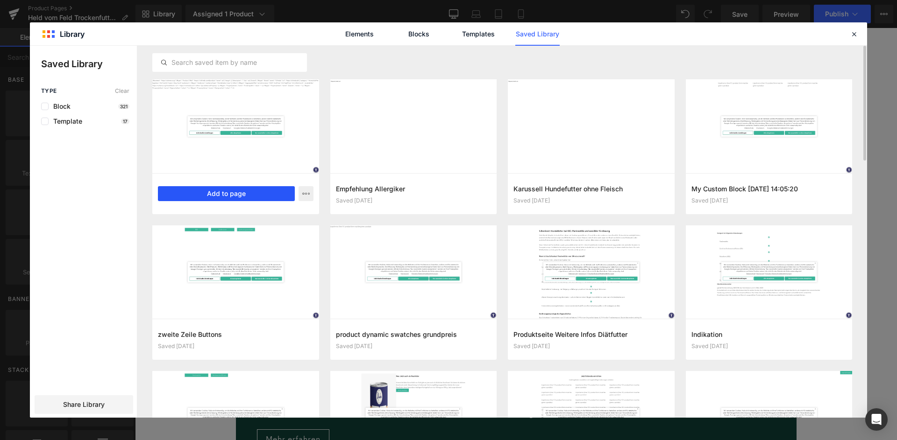
click at [214, 188] on button "Add to page" at bounding box center [226, 193] width 137 height 15
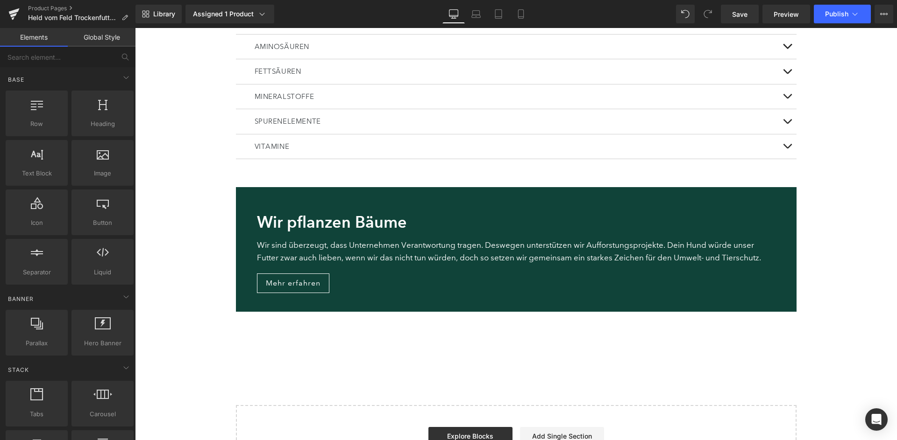
scroll to position [2957, 0]
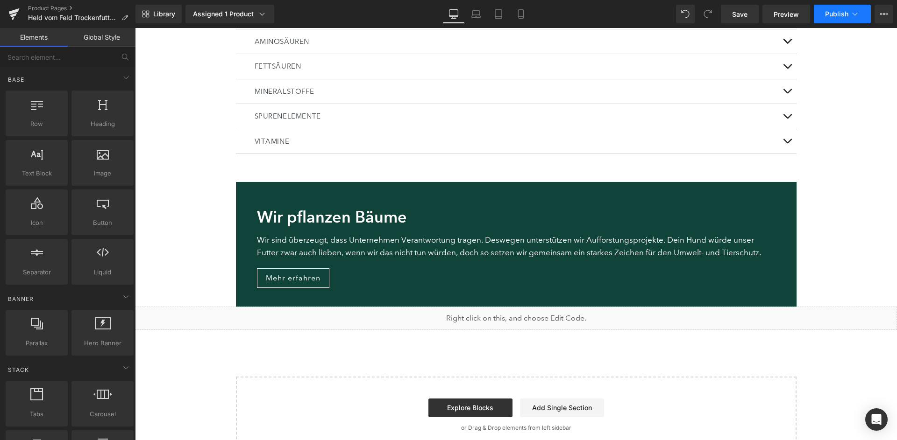
click at [840, 20] on button "Publish" at bounding box center [842, 14] width 57 height 19
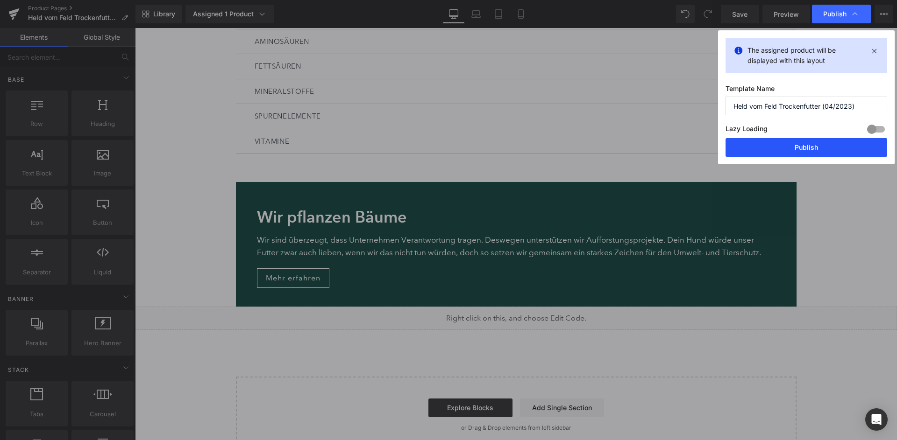
click at [823, 138] on button "Publish" at bounding box center [806, 147] width 162 height 19
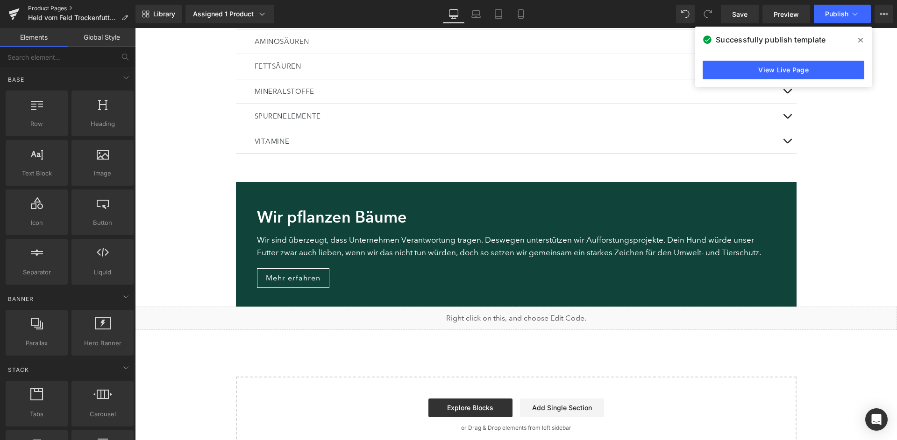
click at [46, 9] on link "Product Pages" at bounding box center [81, 8] width 107 height 7
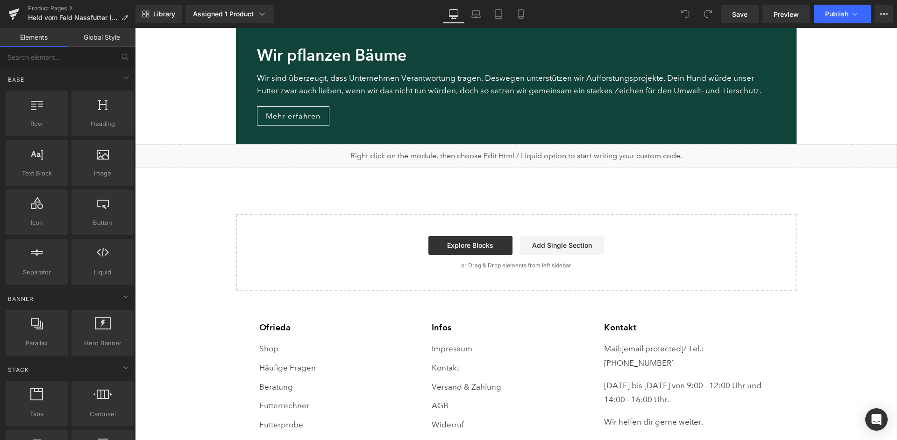
scroll to position [1359, 0]
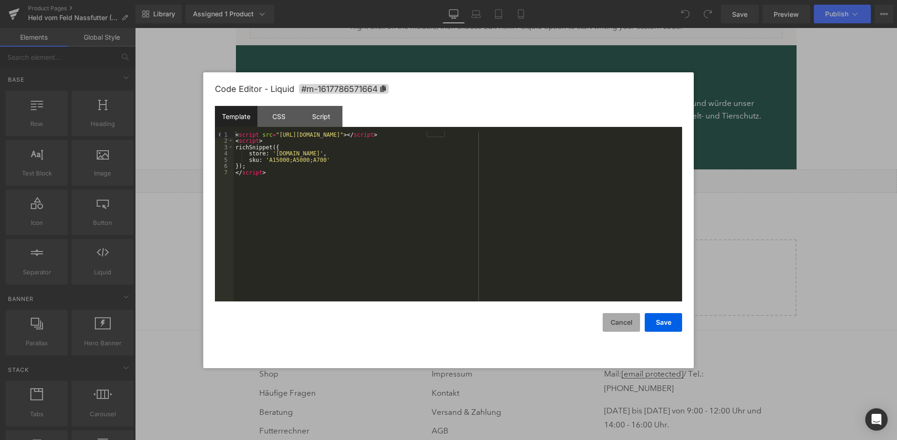
click at [621, 324] on button "Cancel" at bounding box center [620, 322] width 37 height 19
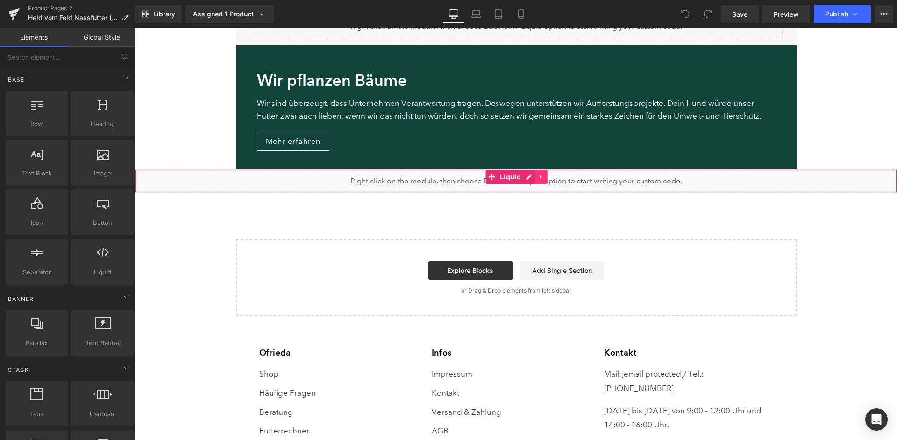
click at [542, 174] on icon at bounding box center [541, 177] width 7 height 7
click at [546, 174] on icon at bounding box center [547, 177] width 7 height 7
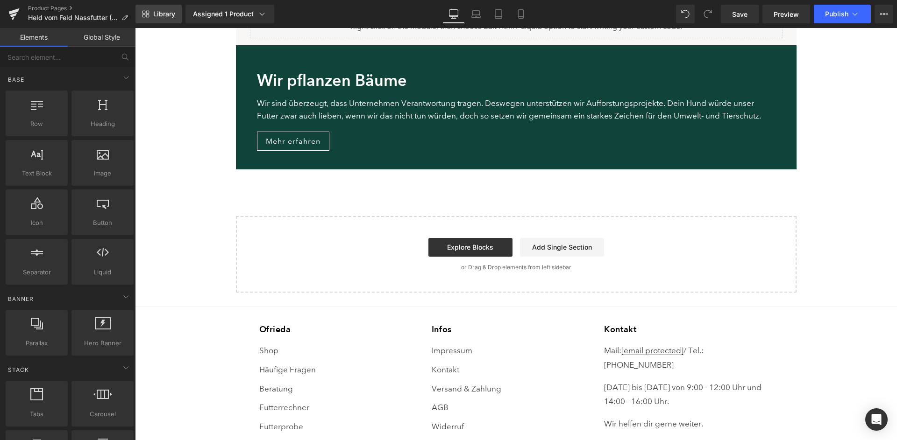
click at [151, 14] on link "Library" at bounding box center [158, 14] width 46 height 19
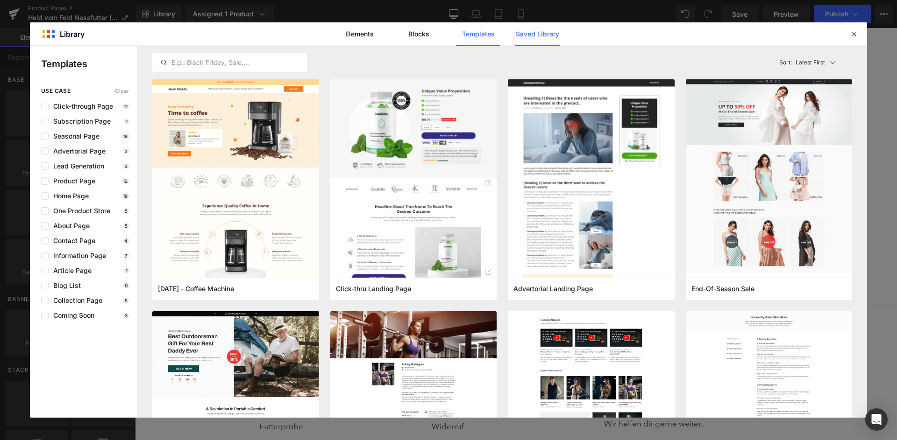
click at [0, 0] on link "Saved Library" at bounding box center [0, 0] width 0 height 0
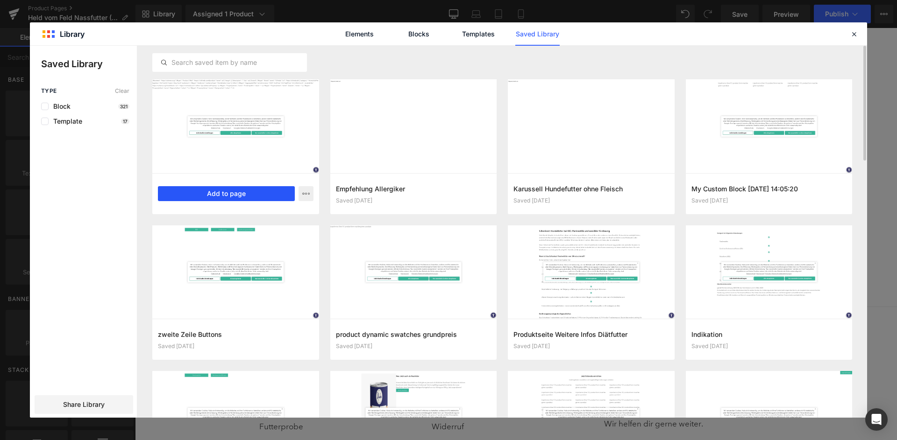
click at [224, 197] on button "Add to page" at bounding box center [226, 193] width 137 height 15
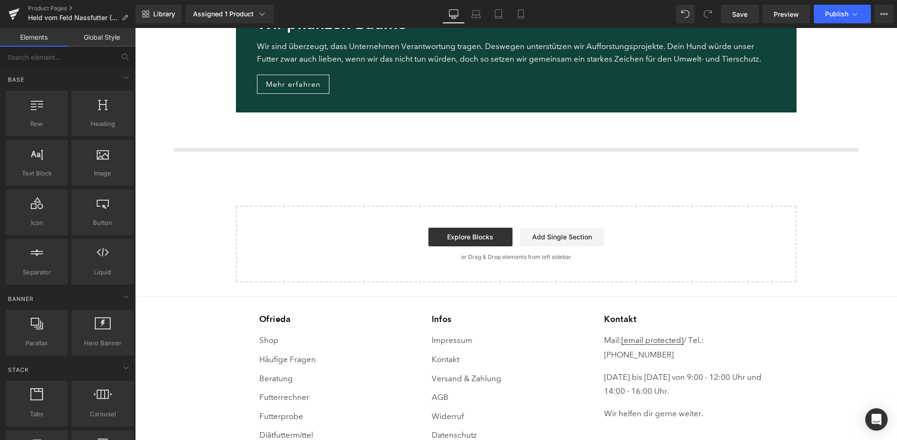
scroll to position [1419, 0]
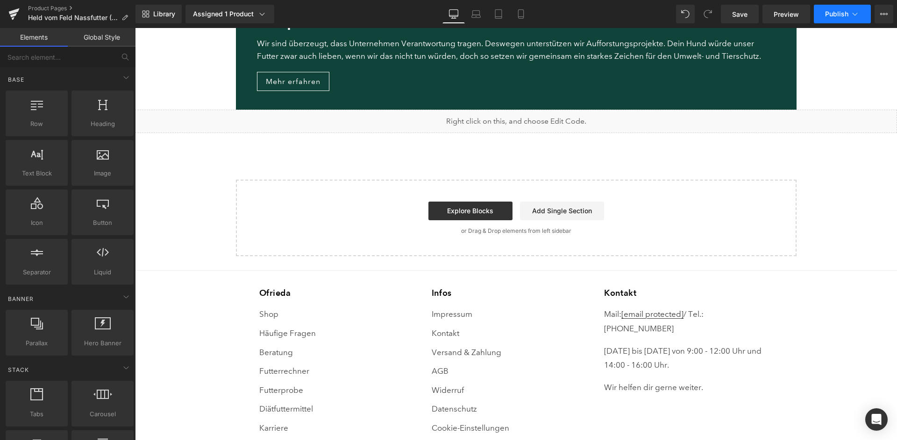
click at [848, 17] on span "Publish" at bounding box center [836, 13] width 23 height 7
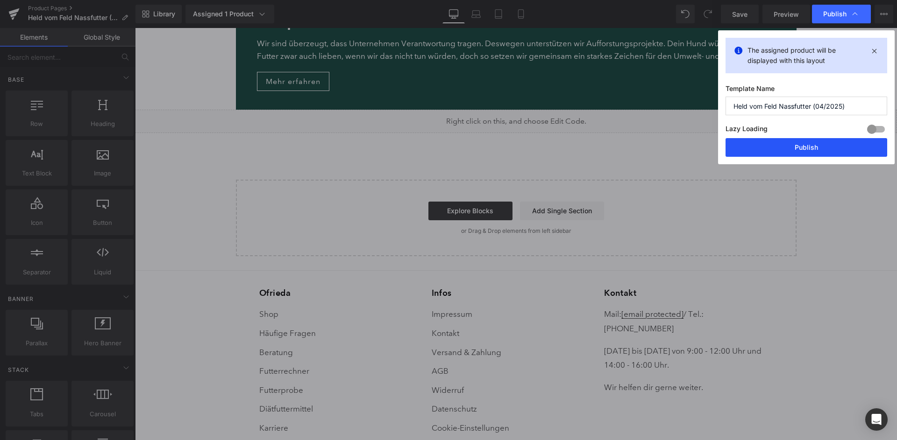
click at [829, 143] on button "Publish" at bounding box center [806, 147] width 162 height 19
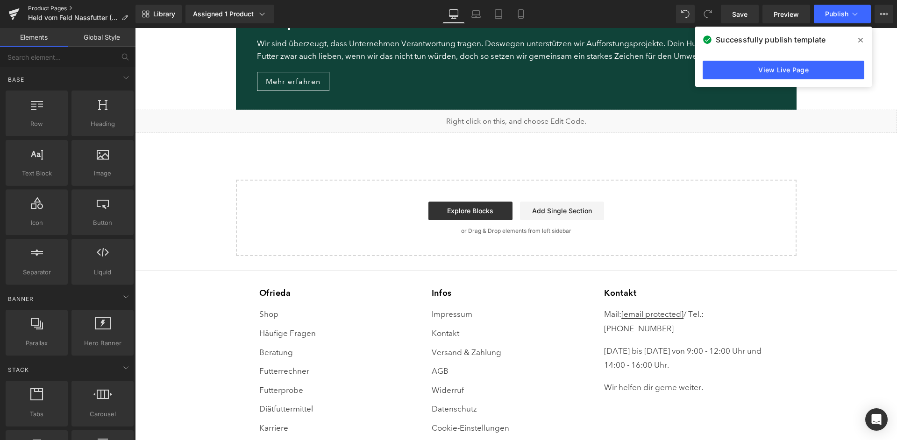
click at [53, 7] on link "Product Pages" at bounding box center [81, 8] width 107 height 7
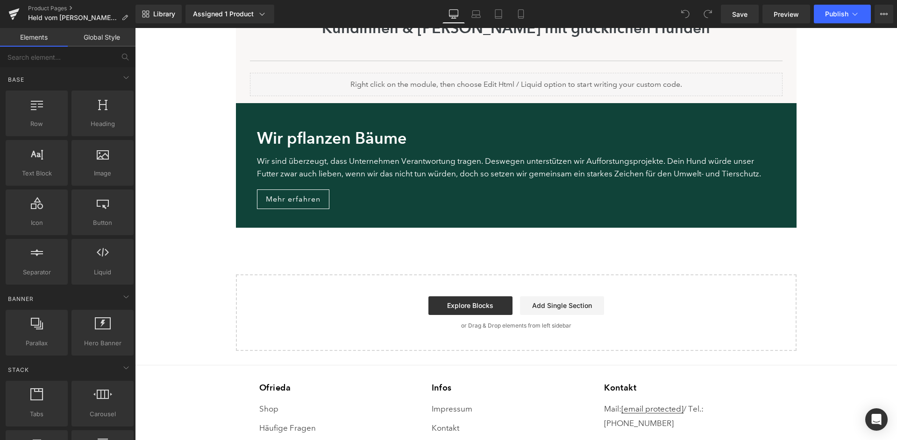
scroll to position [1212, 0]
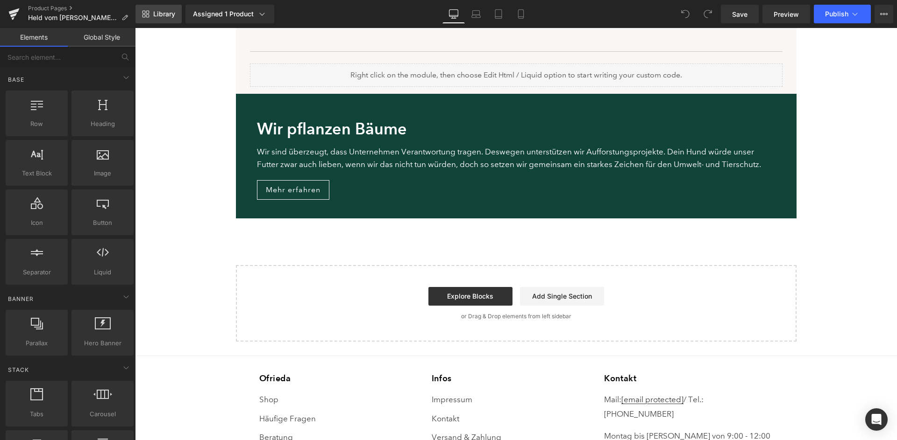
click at [151, 5] on link "Library" at bounding box center [158, 14] width 46 height 19
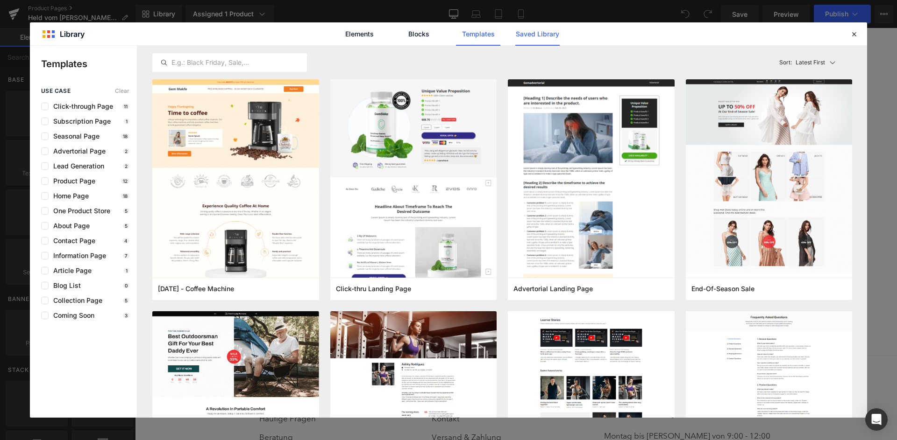
click at [546, 27] on link "Saved Library" at bounding box center [537, 33] width 44 height 23
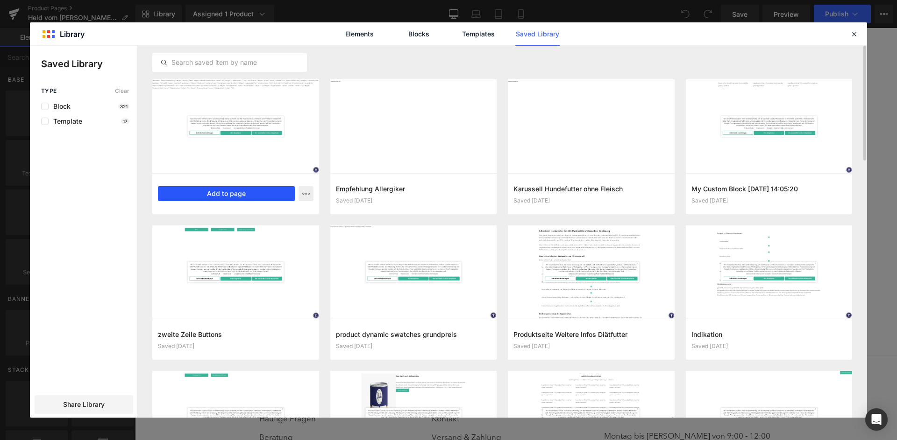
click at [225, 195] on button "Add to page" at bounding box center [226, 193] width 137 height 15
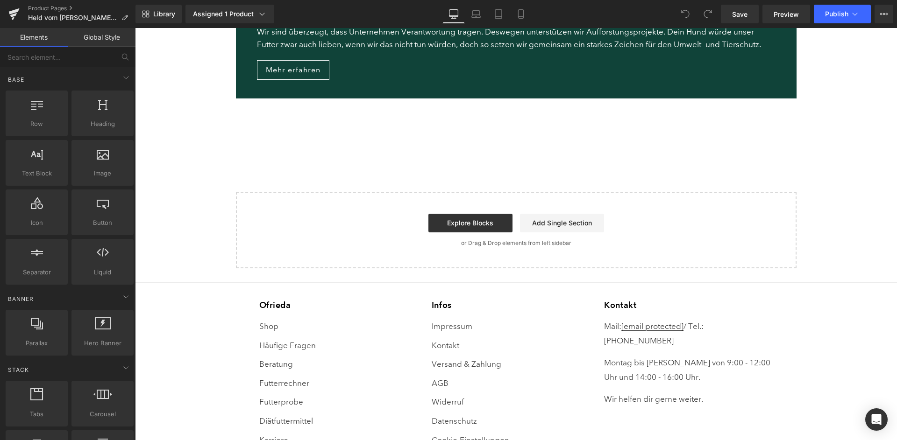
scroll to position [1336, 0]
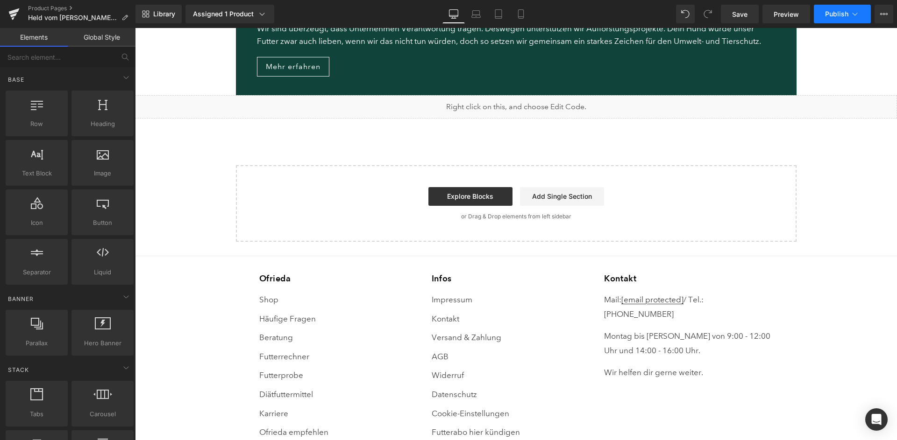
click at [846, 12] on span "Publish" at bounding box center [836, 13] width 23 height 7
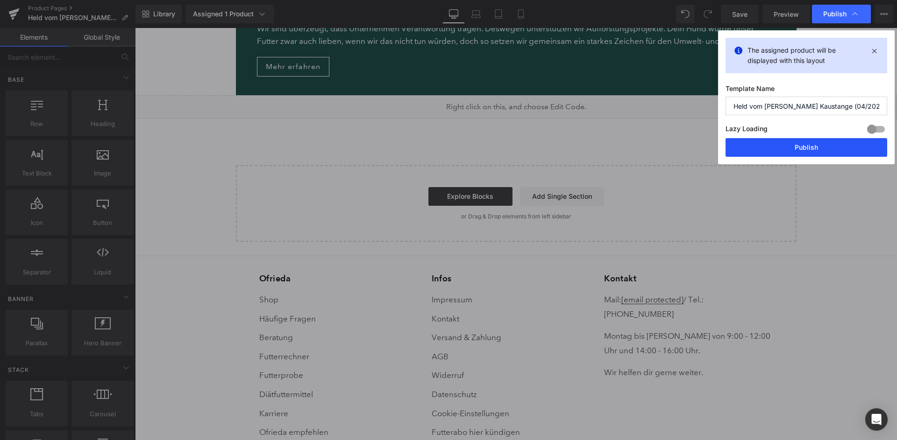
click at [809, 142] on button "Publish" at bounding box center [806, 147] width 162 height 19
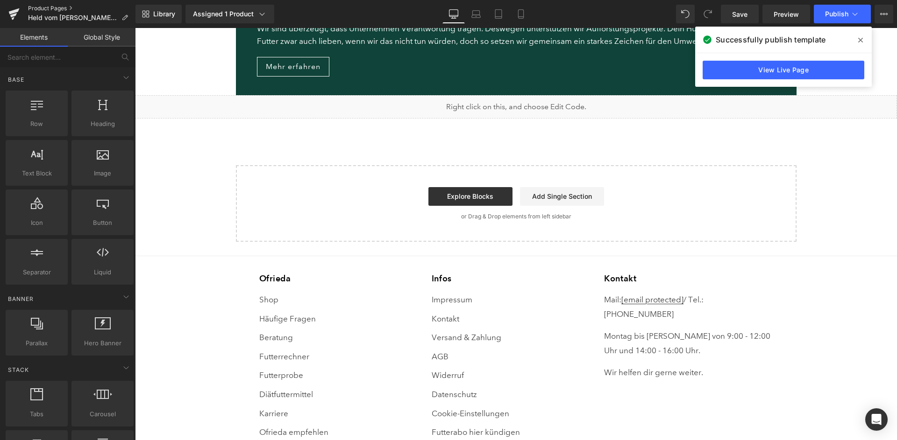
click at [57, 7] on link "Product Pages" at bounding box center [81, 8] width 107 height 7
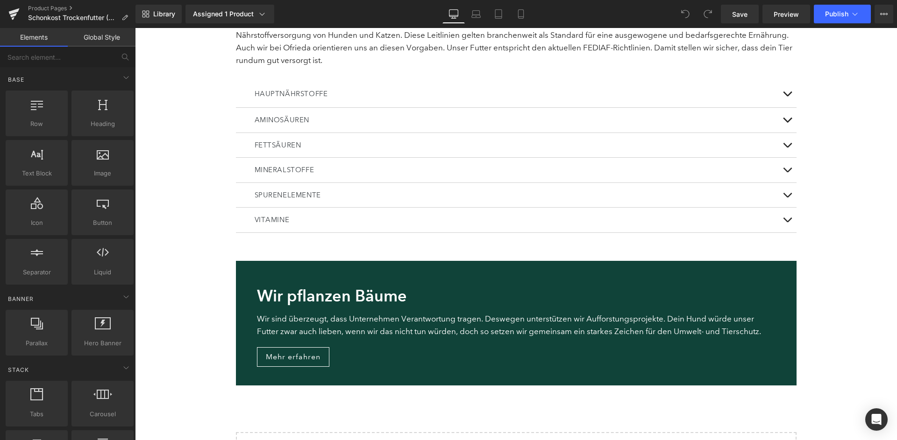
scroll to position [2690, 0]
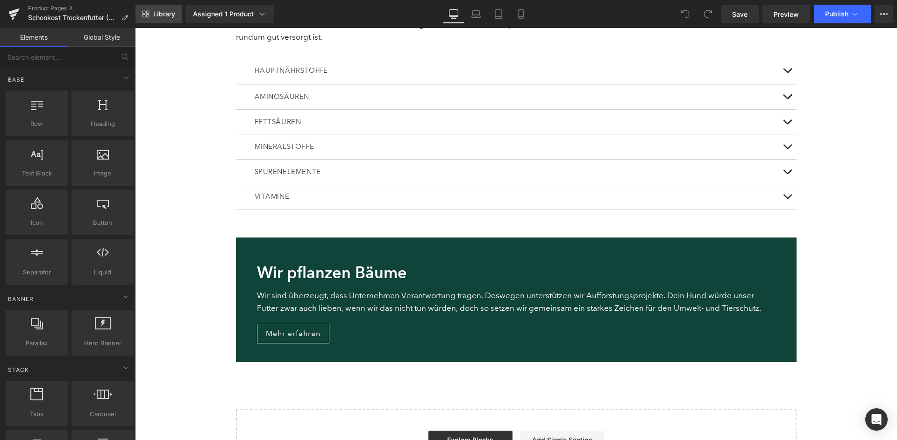
click at [161, 19] on link "Library" at bounding box center [158, 14] width 46 height 19
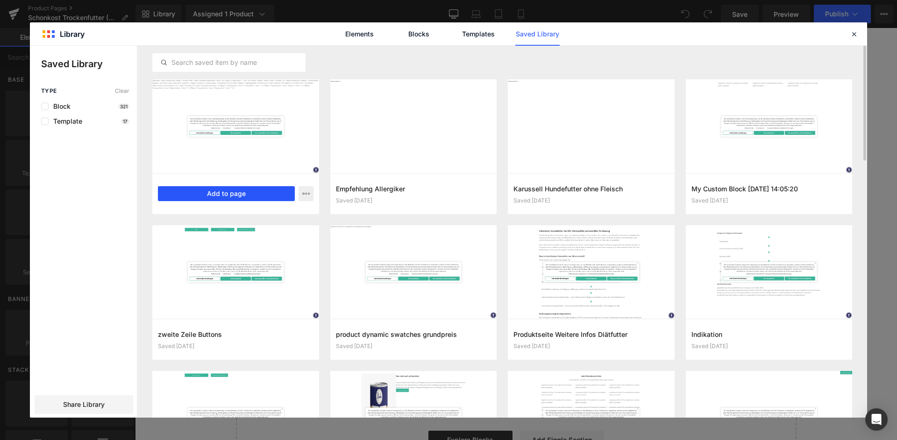
click at [231, 194] on button "Add to page" at bounding box center [226, 193] width 137 height 15
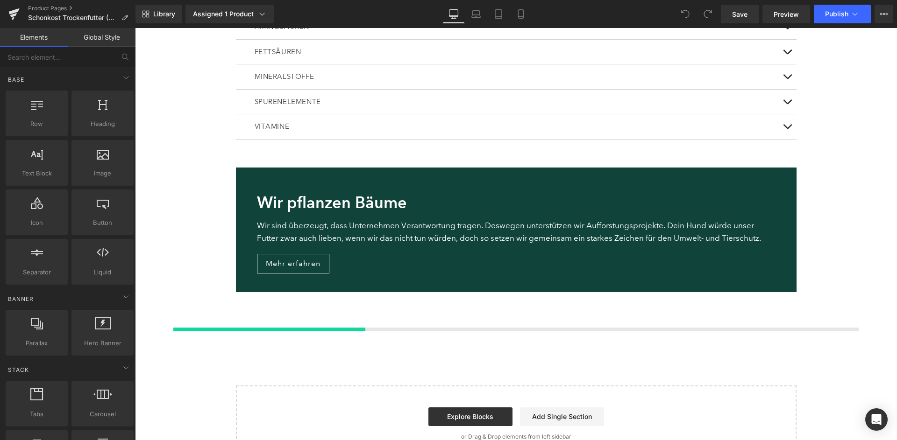
scroll to position [2763, 0]
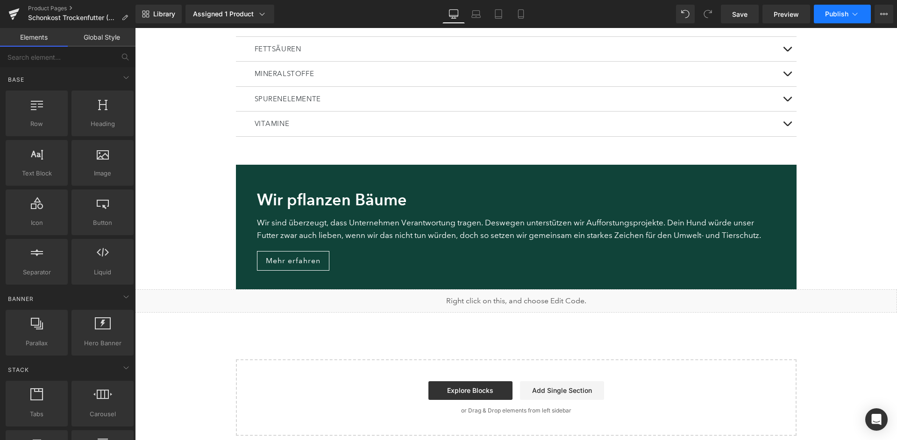
click at [834, 20] on button "Publish" at bounding box center [842, 14] width 57 height 19
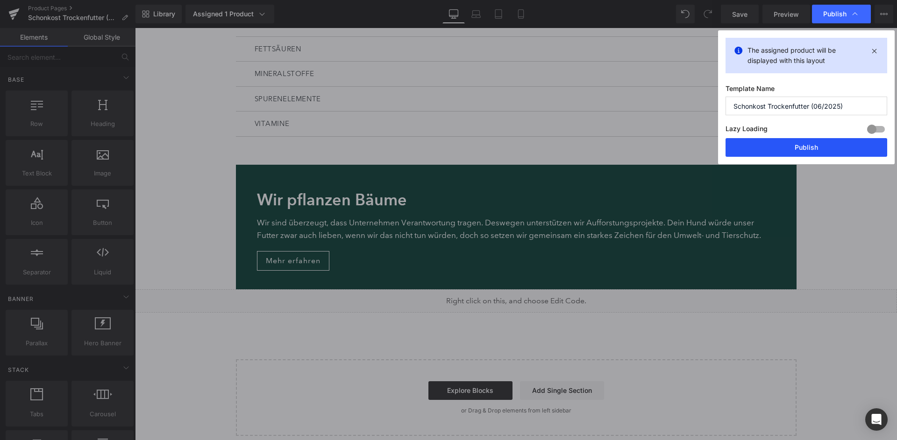
click at [815, 144] on button "Publish" at bounding box center [806, 147] width 162 height 19
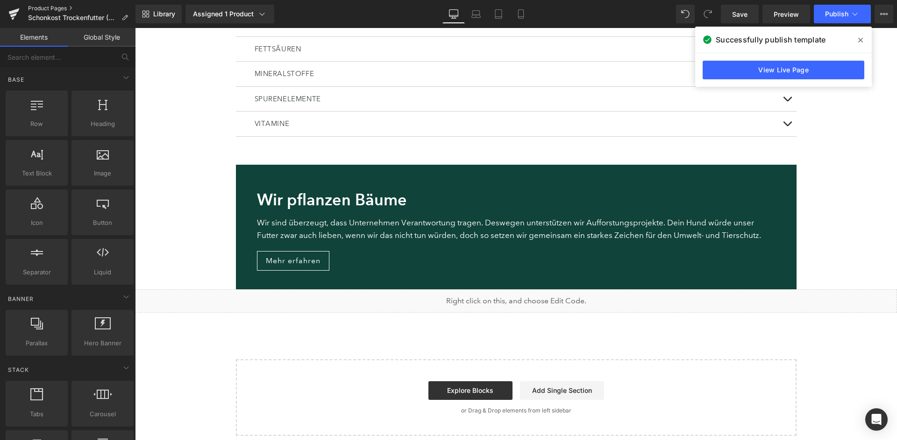
click at [62, 9] on link "Product Pages" at bounding box center [81, 8] width 107 height 7
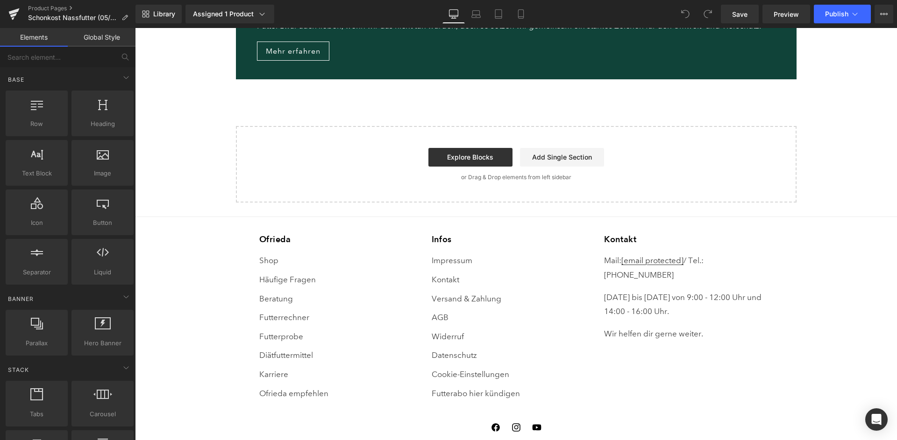
scroll to position [1433, 0]
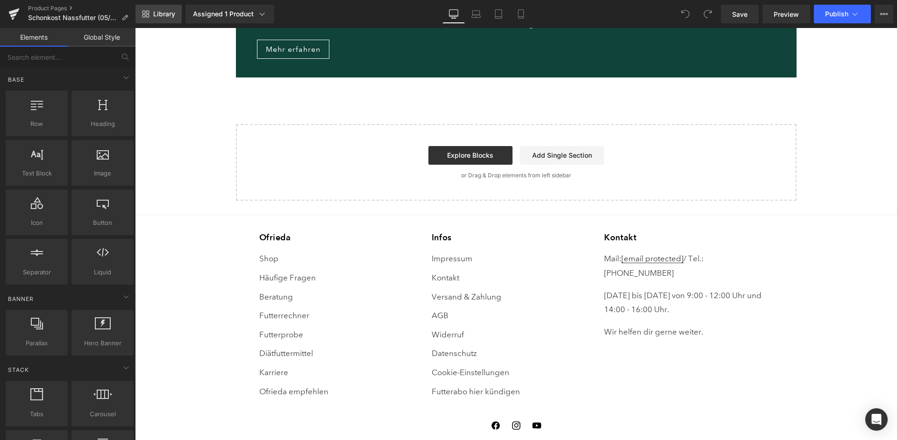
click at [154, 8] on link "Library" at bounding box center [158, 14] width 46 height 19
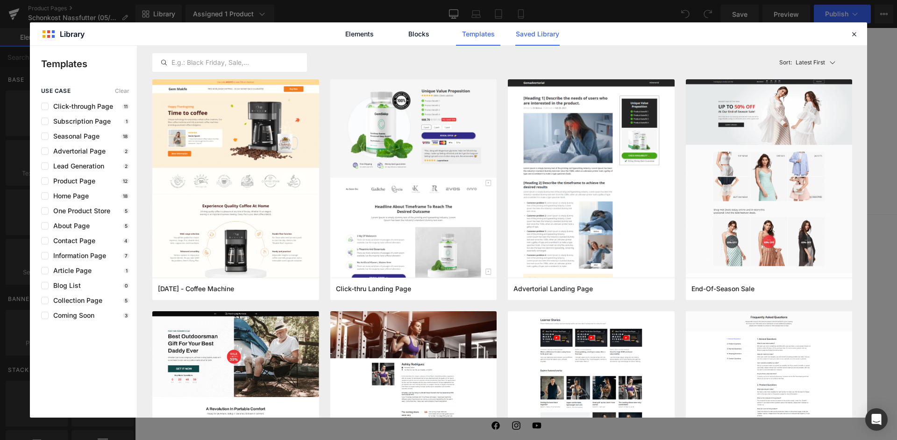
click at [536, 29] on link "Saved Library" at bounding box center [537, 33] width 44 height 23
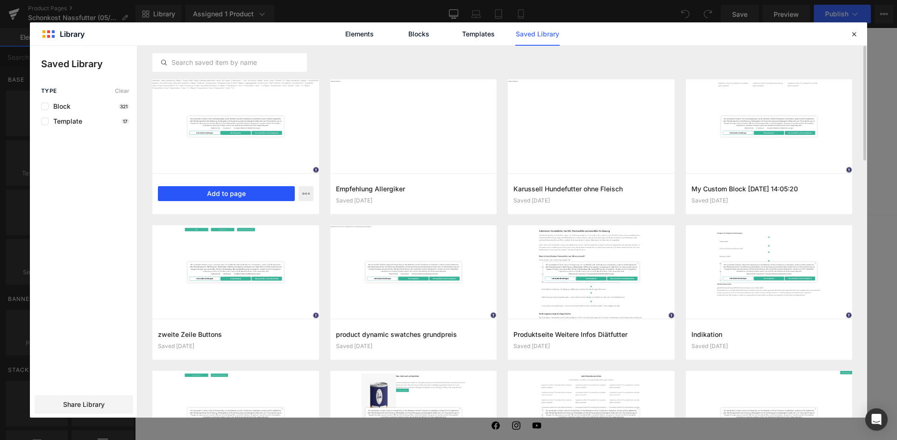
click at [213, 199] on button "Add to page" at bounding box center [226, 193] width 137 height 15
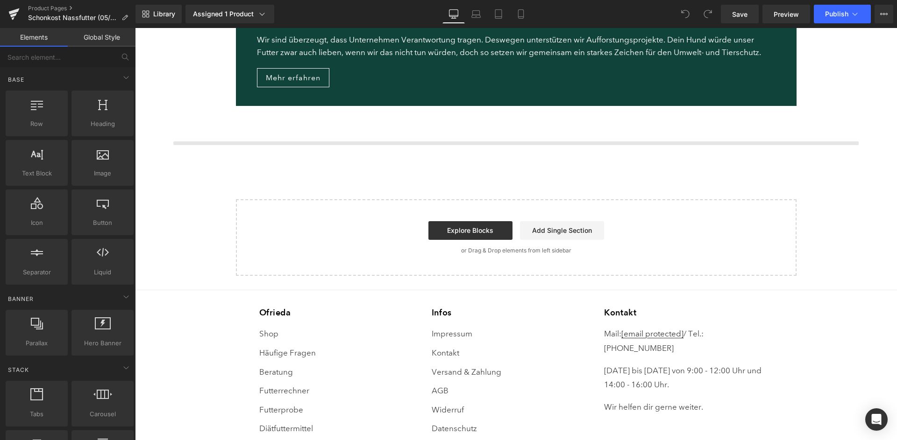
scroll to position [1403, 0]
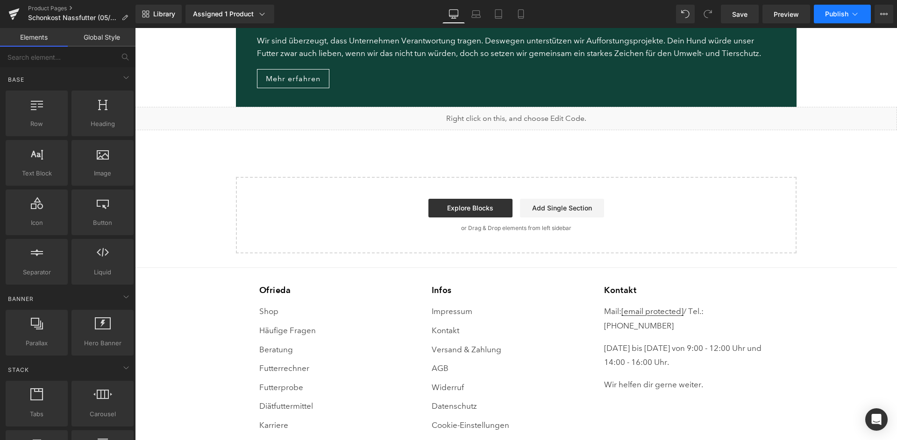
click at [825, 21] on button "Publish" at bounding box center [842, 14] width 57 height 19
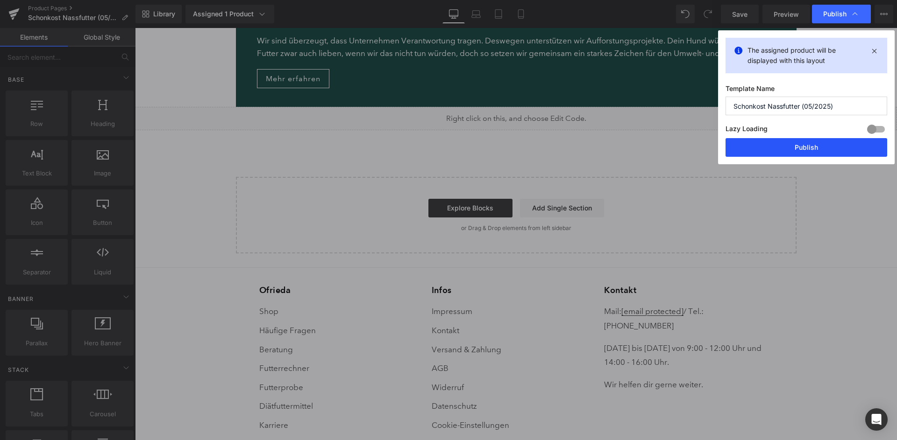
click at [818, 148] on button "Publish" at bounding box center [806, 147] width 162 height 19
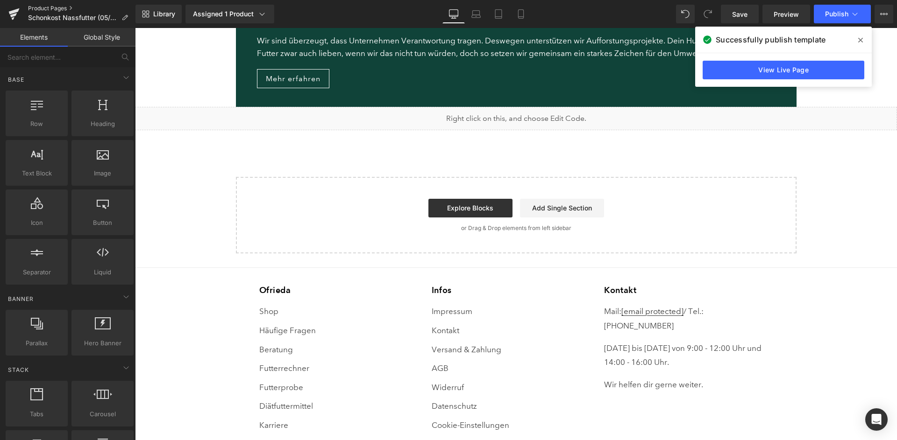
click at [57, 7] on link "Product Pages" at bounding box center [81, 8] width 107 height 7
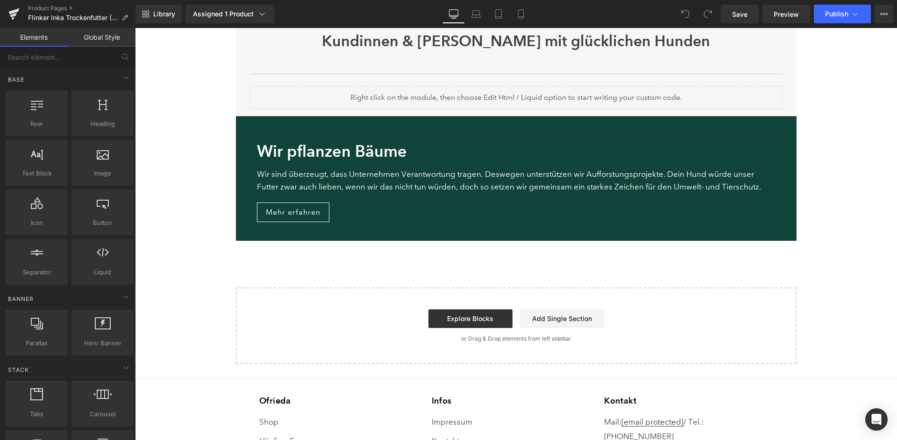
scroll to position [1210, 0]
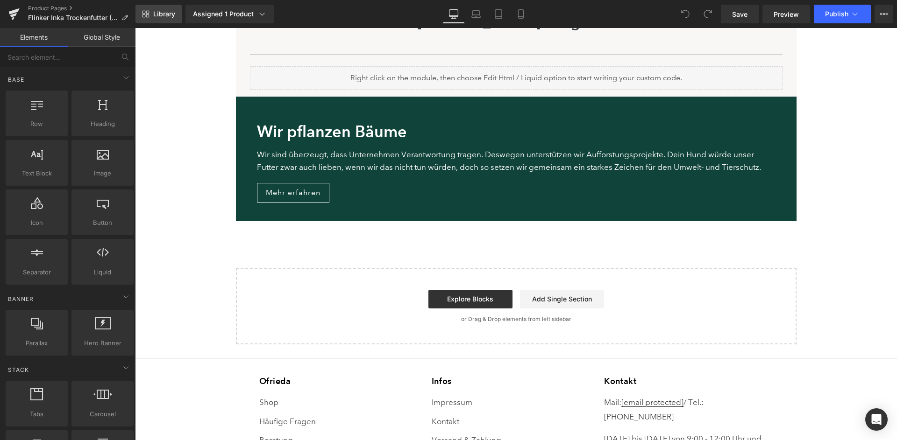
click at [156, 20] on link "Library" at bounding box center [158, 14] width 46 height 19
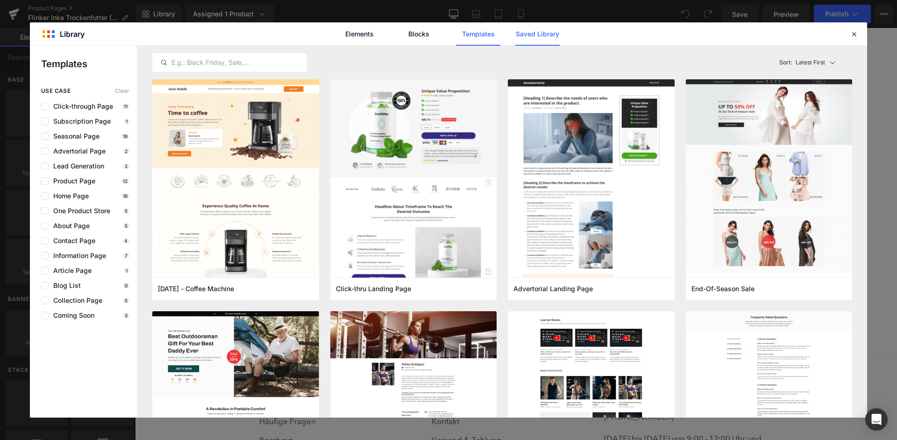
click at [528, 28] on link "Saved Library" at bounding box center [537, 33] width 44 height 23
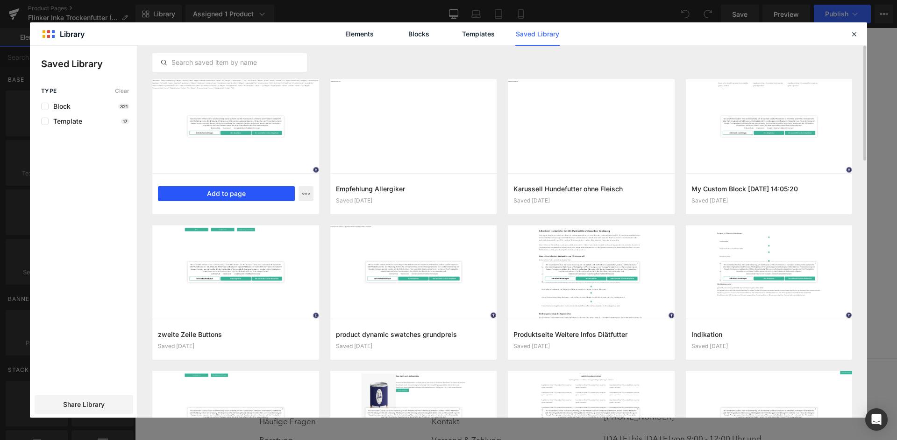
click at [228, 191] on button "Add to page" at bounding box center [226, 193] width 137 height 15
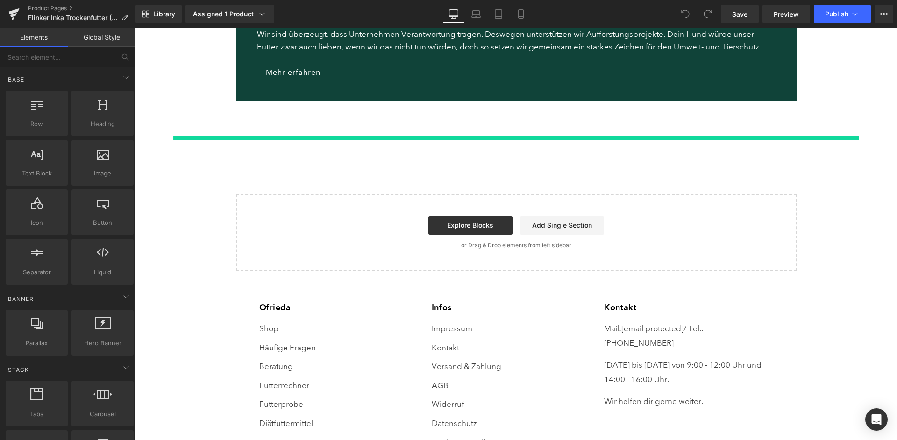
scroll to position [1336, 0]
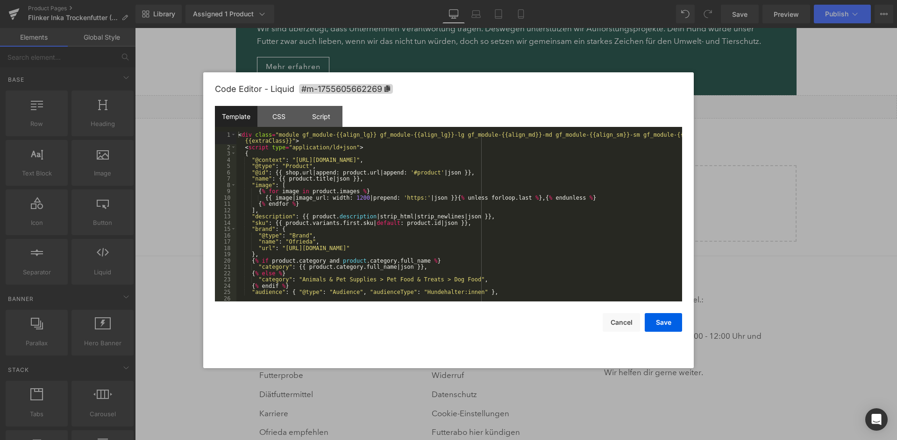
click at [459, 168] on div "< div class = "module gf_module-{{align_lg}} gf_module-{{align_lg}}-lg gf_modul…" at bounding box center [459, 226] width 446 height 189
click at [611, 319] on button "Cancel" at bounding box center [620, 322] width 37 height 19
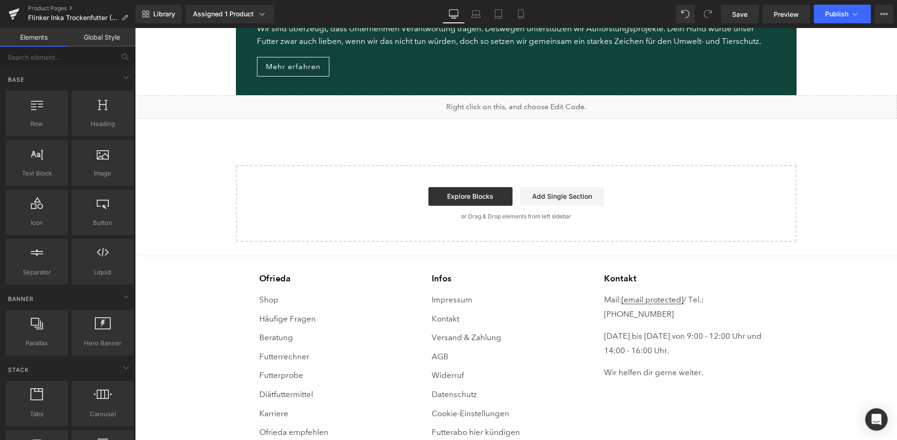
scroll to position [1251, 0]
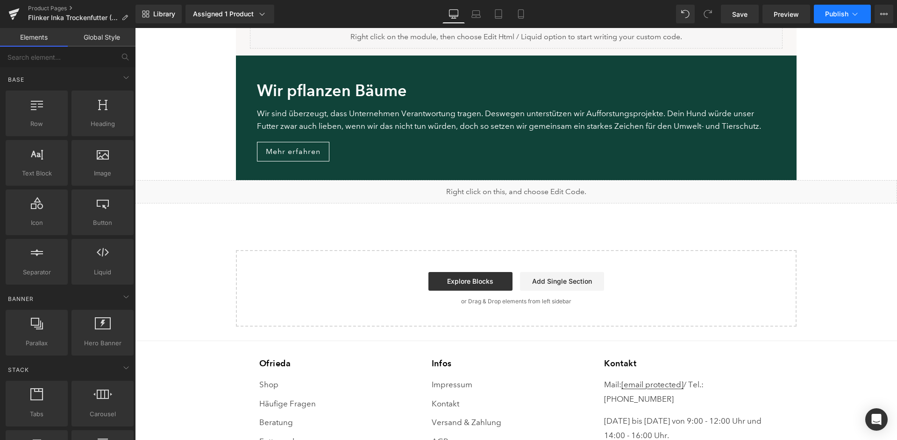
click at [833, 8] on button "Publish" at bounding box center [842, 14] width 57 height 19
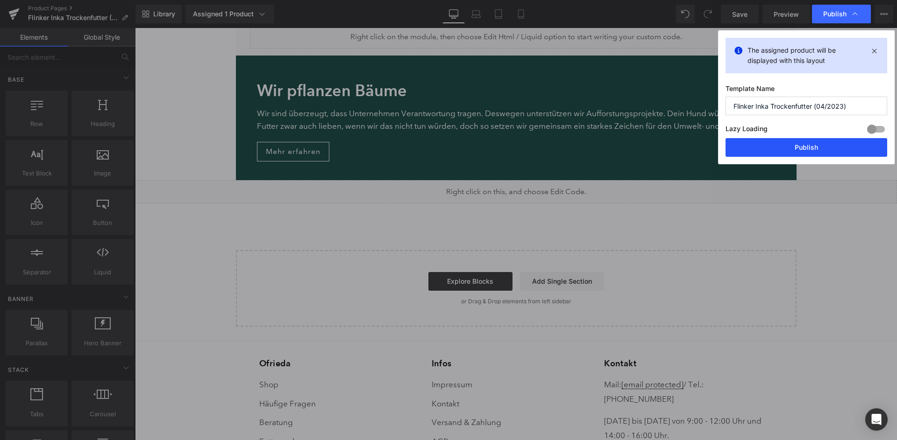
click at [808, 142] on button "Publish" at bounding box center [806, 147] width 162 height 19
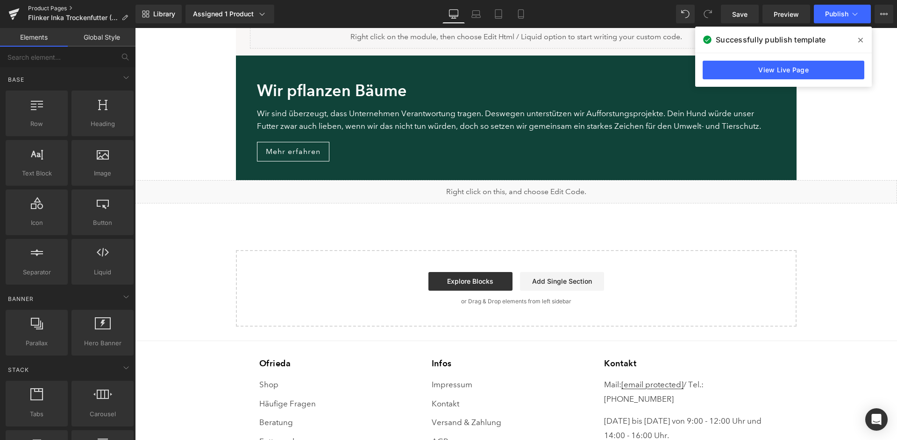
click at [54, 7] on link "Product Pages" at bounding box center [81, 8] width 107 height 7
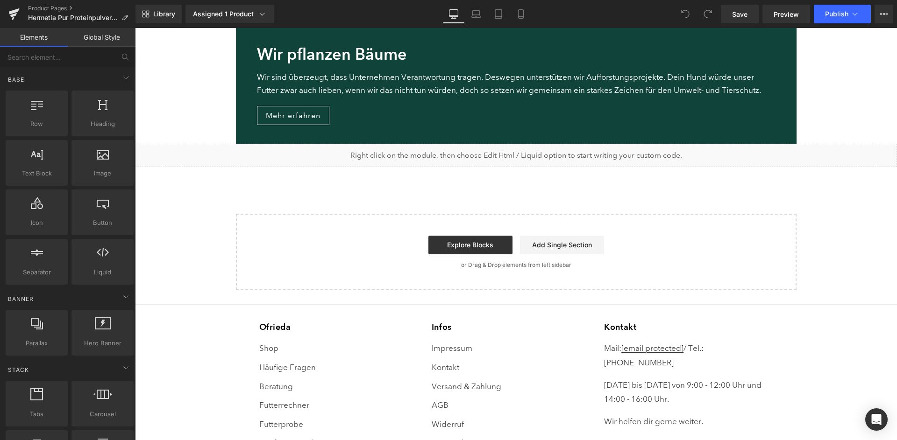
scroll to position [1300, 0]
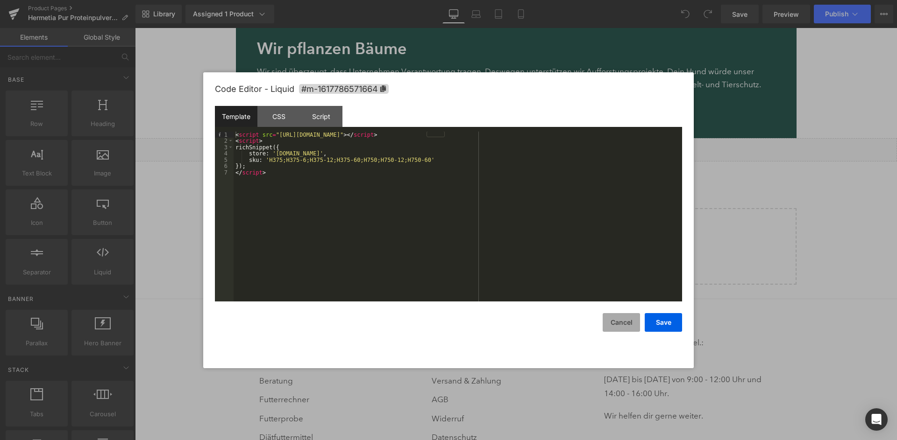
click at [621, 321] on button "Cancel" at bounding box center [620, 322] width 37 height 19
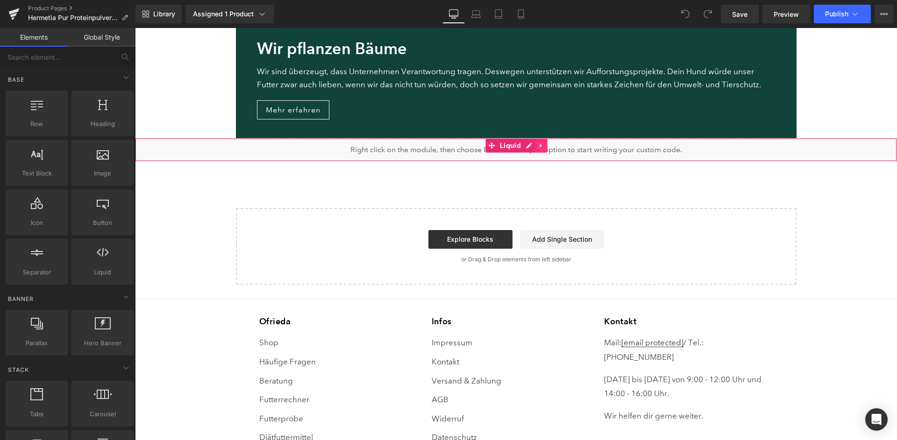
click at [544, 139] on link at bounding box center [541, 146] width 12 height 14
click at [552, 139] on link at bounding box center [547, 146] width 12 height 14
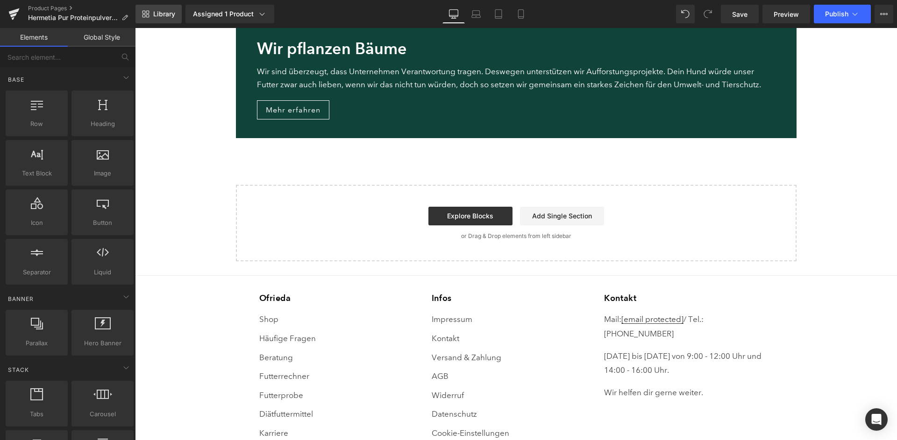
click at [154, 11] on span "Library" at bounding box center [164, 14] width 22 height 8
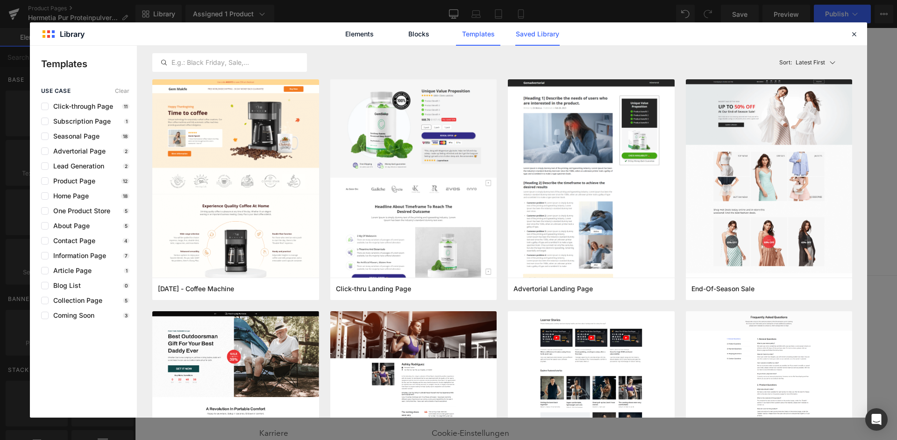
click at [0, 0] on link "Saved Library" at bounding box center [0, 0] width 0 height 0
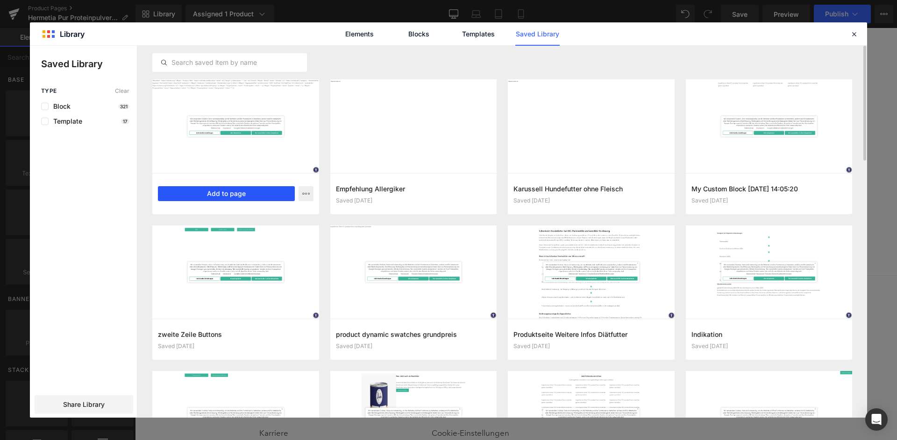
click at [242, 195] on button "Add to page" at bounding box center [226, 193] width 137 height 15
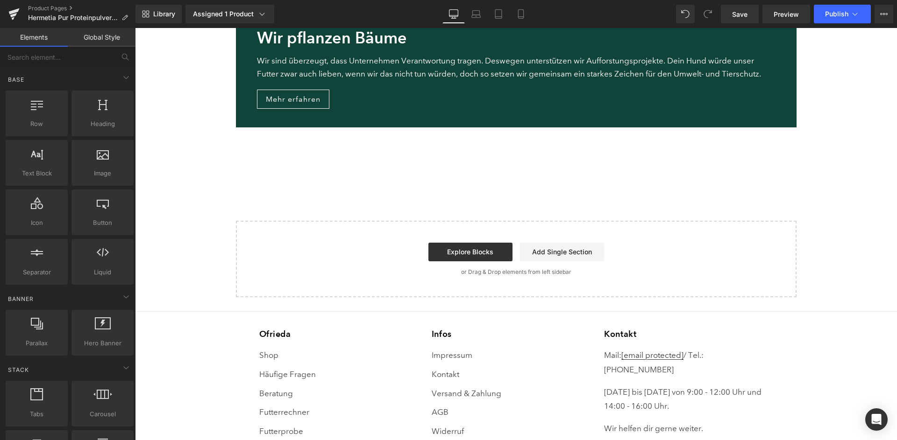
scroll to position [1311, 0]
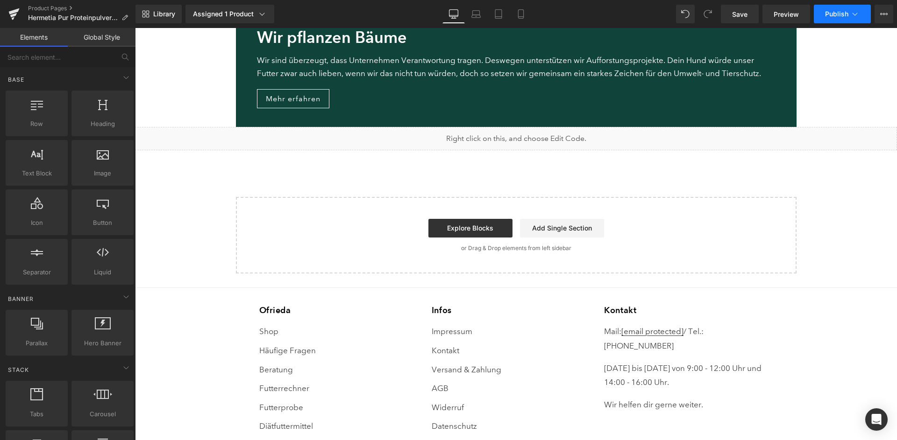
click at [836, 20] on button "Publish" at bounding box center [842, 14] width 57 height 19
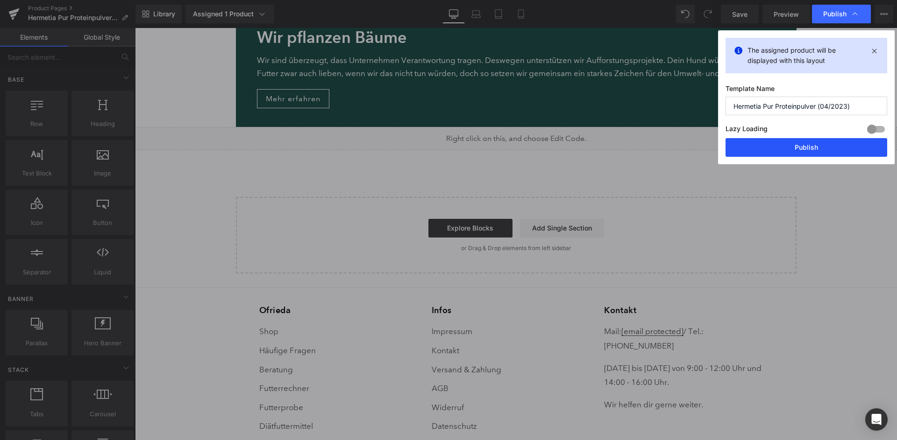
click at [812, 142] on button "Publish" at bounding box center [806, 147] width 162 height 19
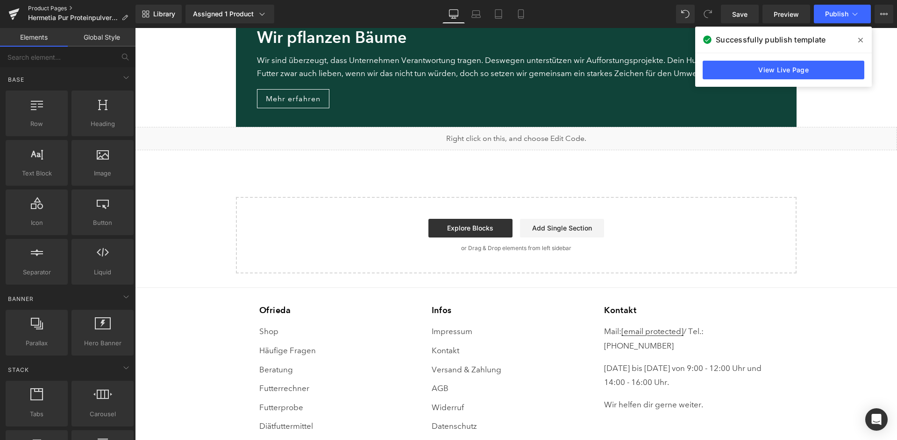
click at [35, 6] on link "Product Pages" at bounding box center [81, 8] width 107 height 7
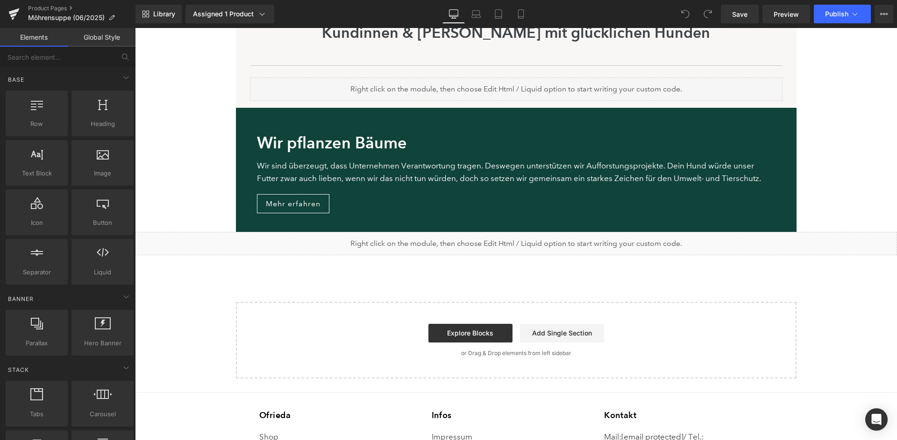
scroll to position [961, 0]
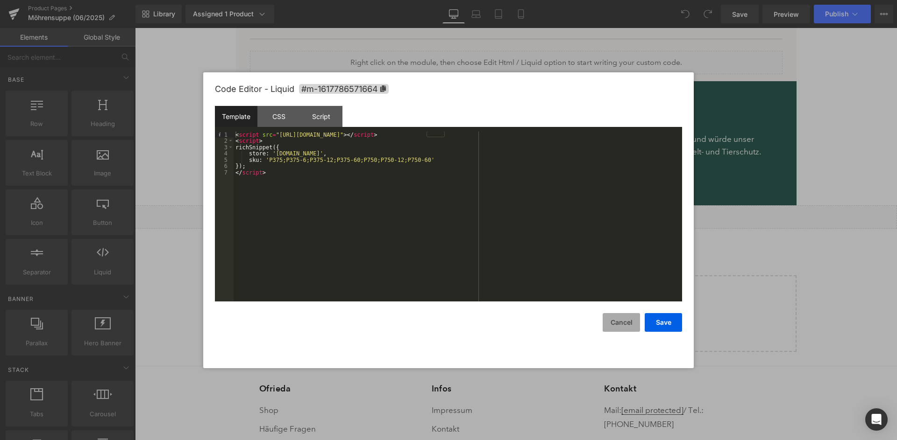
click at [624, 321] on button "Cancel" at bounding box center [620, 322] width 37 height 19
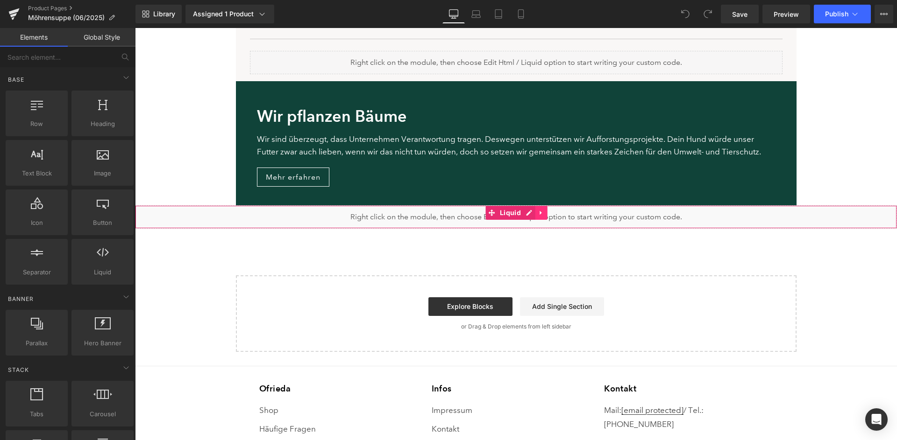
click at [541, 210] on icon at bounding box center [541, 213] width 7 height 7
click at [545, 210] on icon at bounding box center [547, 213] width 7 height 7
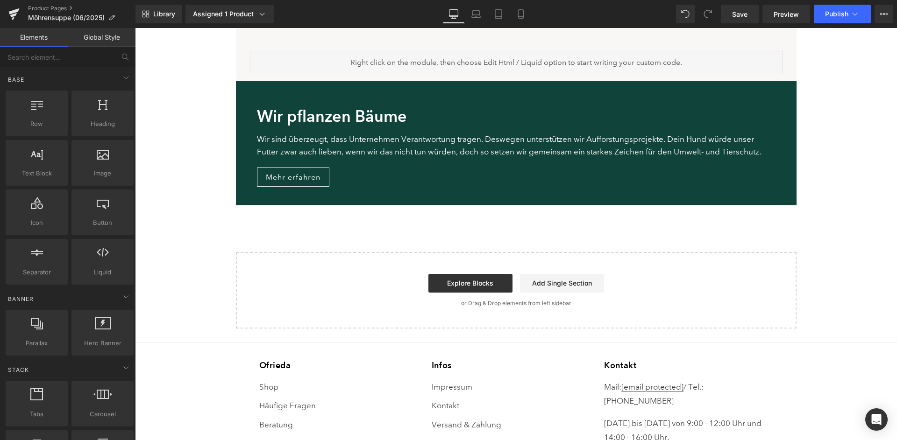
scroll to position [959, 0]
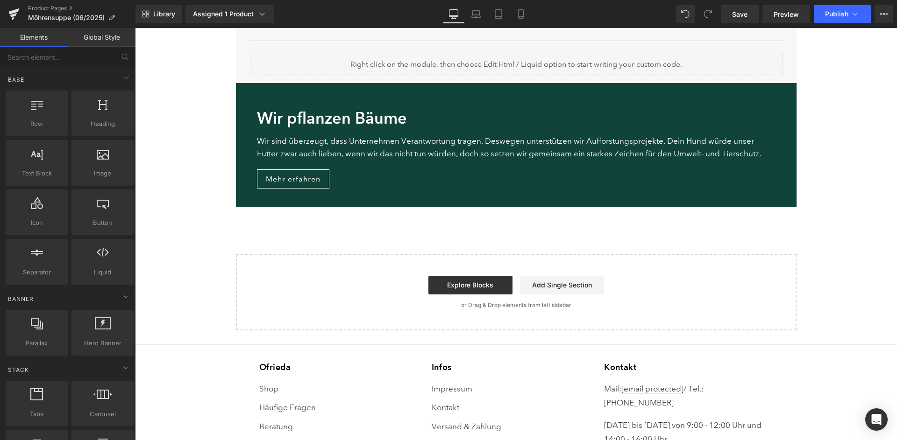
click at [166, 26] on div "Library Assigned 1 Product Product Preview Möhrensuppe Suppe Manage assigned pr…" at bounding box center [515, 14] width 761 height 28
click at [170, 19] on link "Library" at bounding box center [158, 14] width 46 height 19
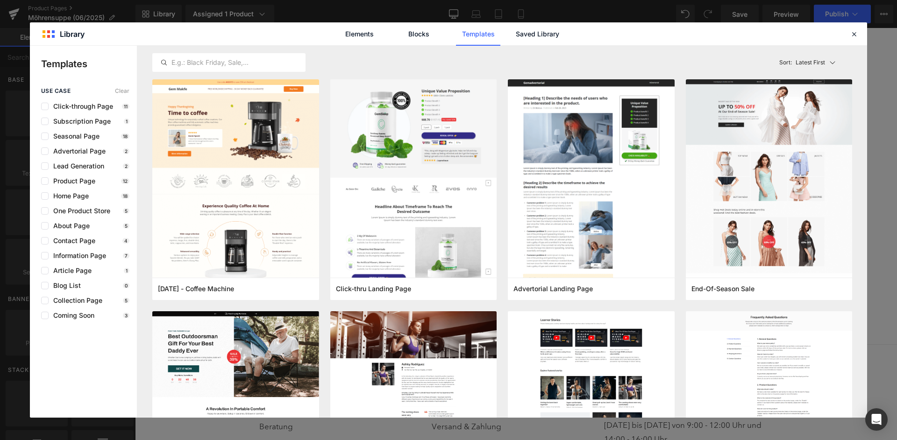
click at [539, 46] on header "Library Elements Blocks Templates Saved Library" at bounding box center [448, 33] width 837 height 23
click at [546, 38] on link "Saved Library" at bounding box center [537, 33] width 44 height 23
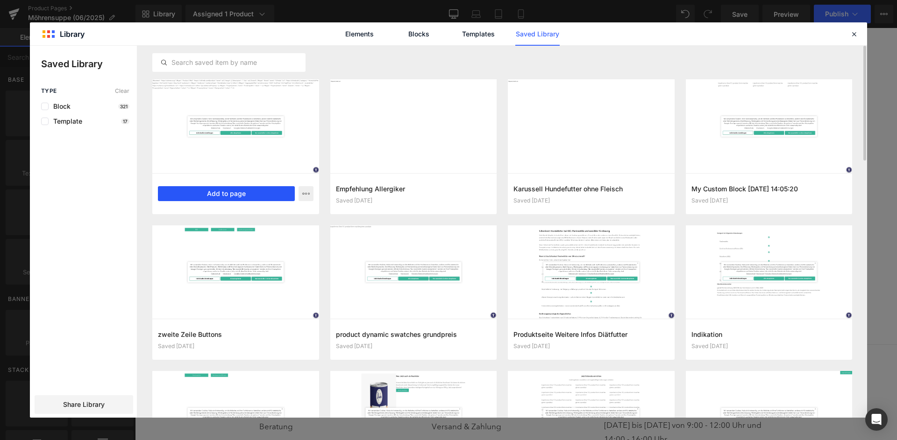
click at [227, 195] on button "Add to page" at bounding box center [226, 193] width 137 height 15
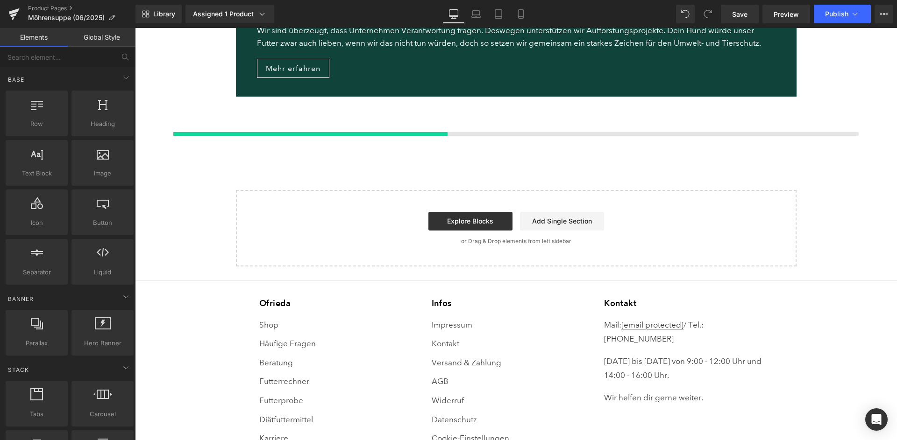
scroll to position [1075, 0]
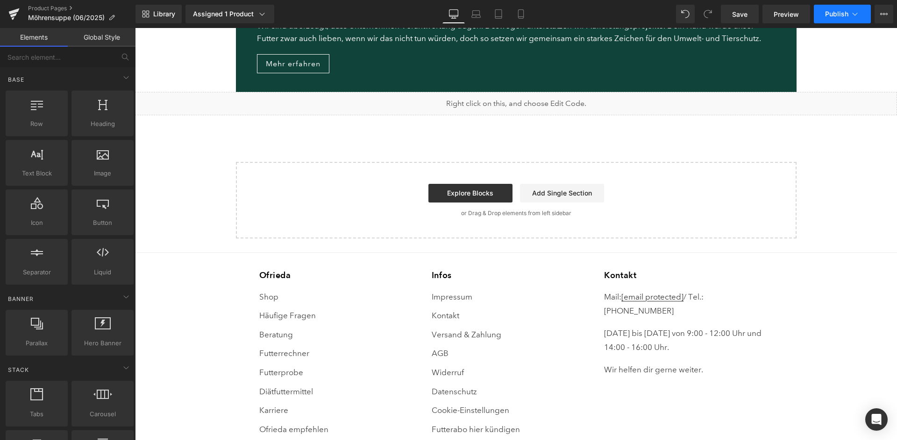
click at [841, 16] on span "Publish" at bounding box center [836, 13] width 23 height 7
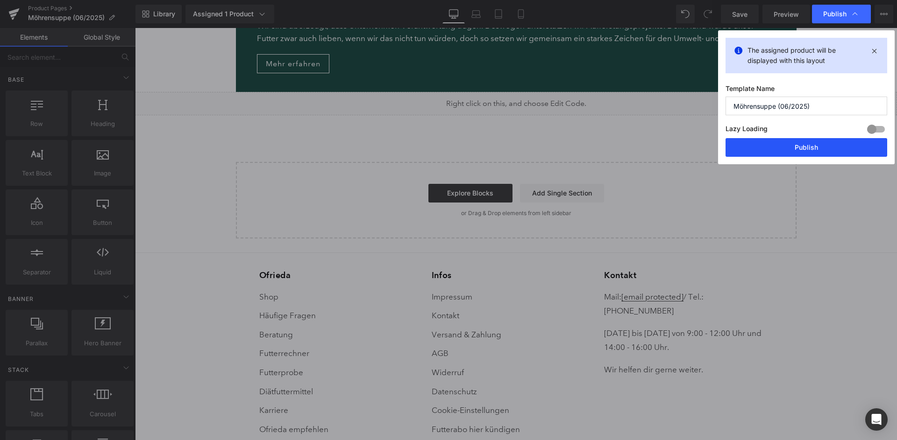
click at [819, 139] on button "Publish" at bounding box center [806, 147] width 162 height 19
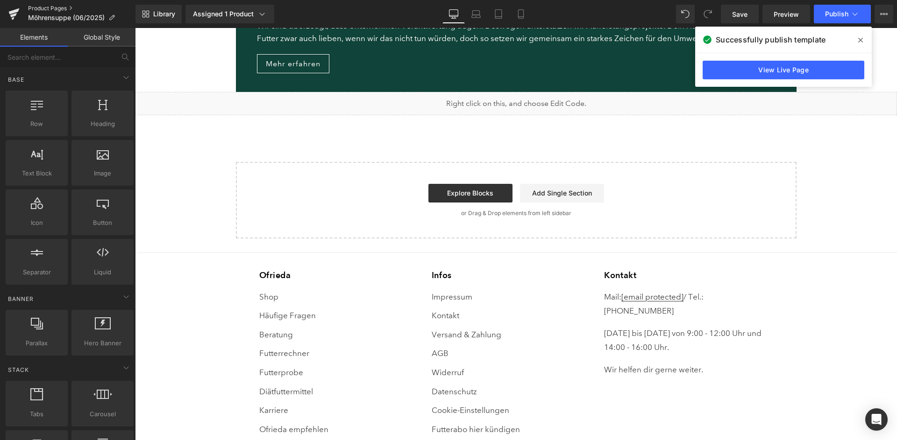
click at [59, 9] on link "Product Pages" at bounding box center [81, 8] width 107 height 7
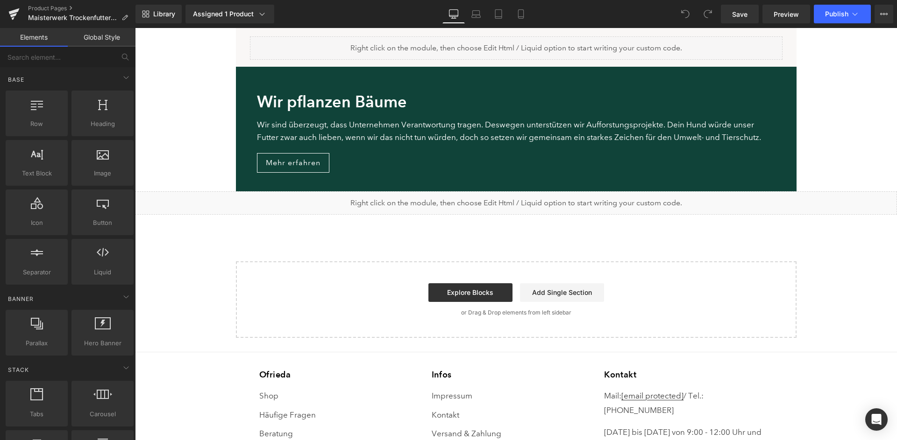
scroll to position [1288, 0]
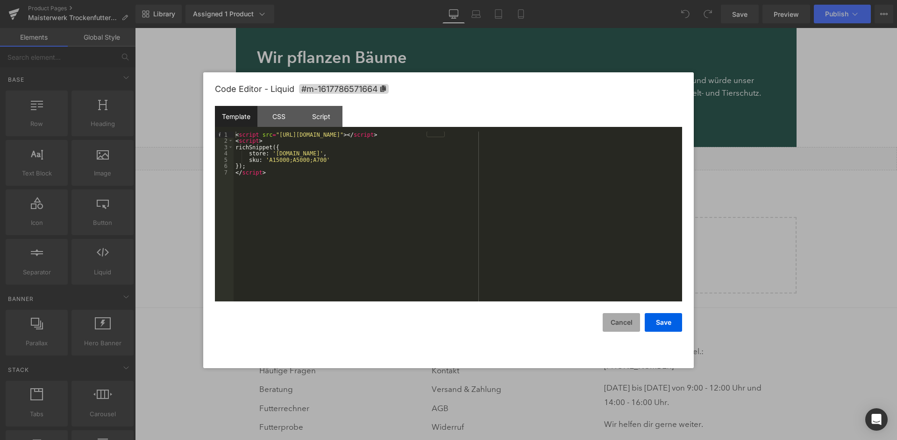
drag, startPoint x: 622, startPoint y: 329, endPoint x: 468, endPoint y: 256, distance: 170.1
click at [622, 329] on button "Cancel" at bounding box center [620, 322] width 37 height 19
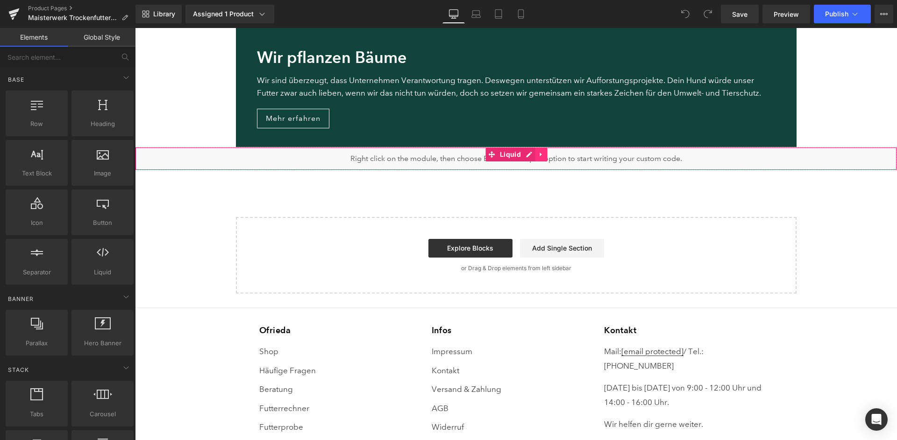
click at [544, 148] on link at bounding box center [541, 155] width 12 height 14
click at [551, 148] on link at bounding box center [547, 155] width 12 height 14
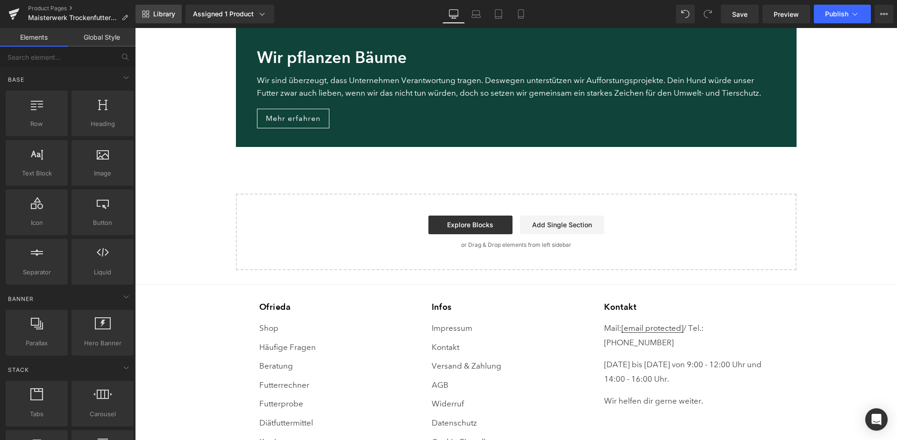
click at [167, 12] on span "Library" at bounding box center [164, 14] width 22 height 8
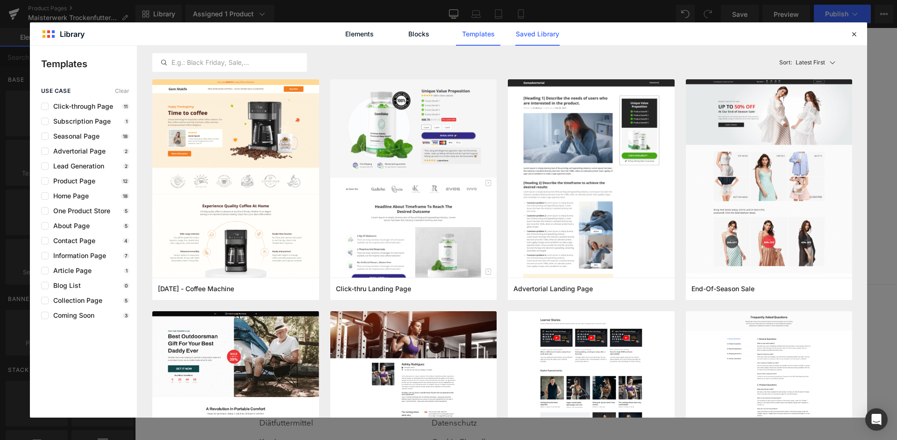
click at [541, 40] on link "Saved Library" at bounding box center [537, 33] width 44 height 23
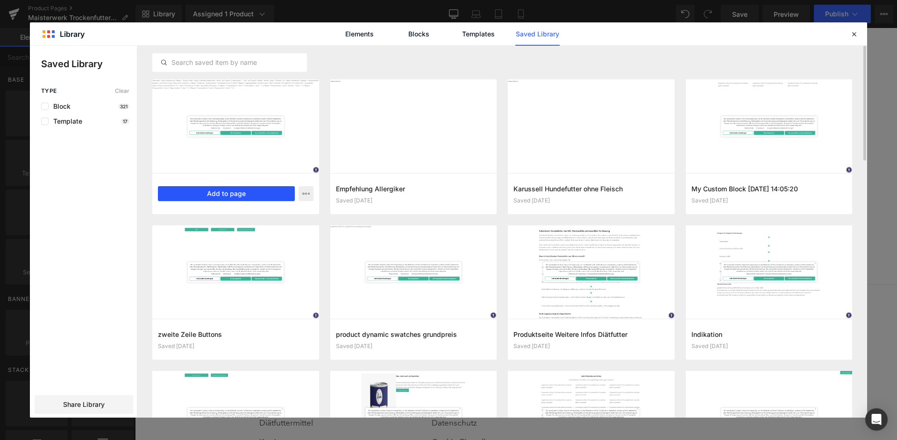
click at [206, 193] on button "Add to page" at bounding box center [226, 193] width 137 height 15
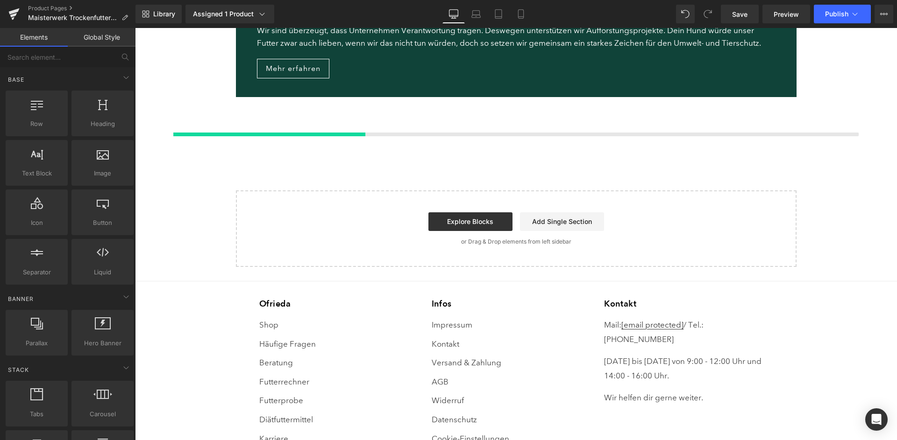
scroll to position [1339, 0]
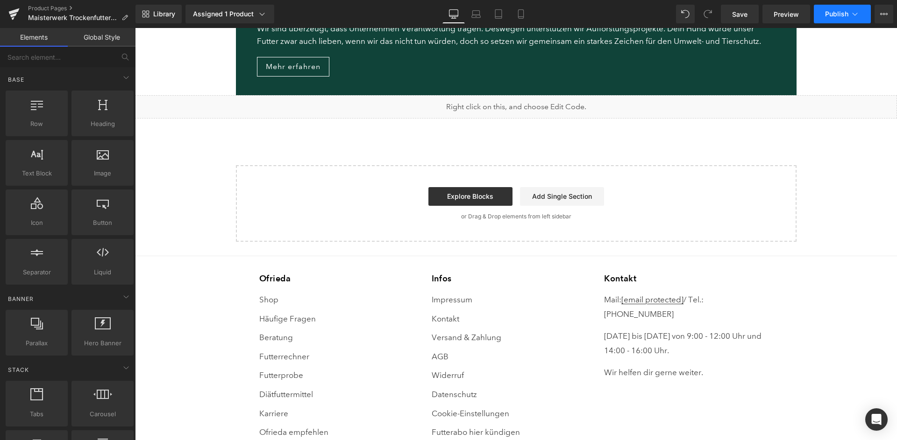
click at [844, 19] on button "Publish" at bounding box center [842, 14] width 57 height 19
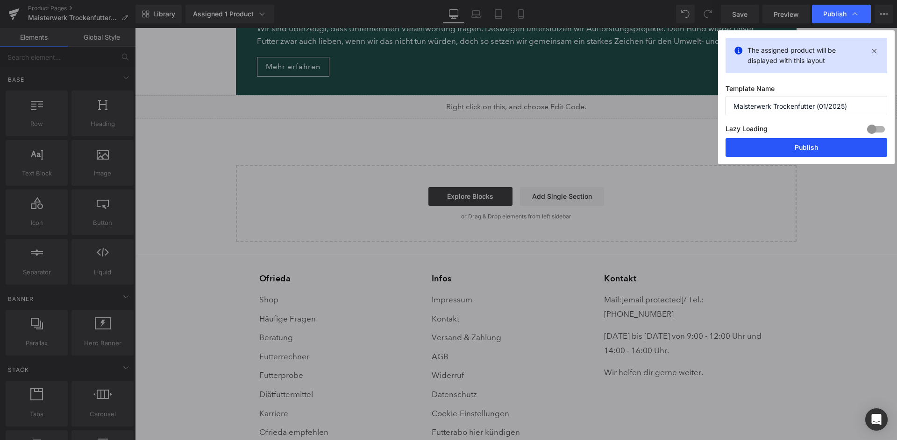
click at [815, 138] on button "Publish" at bounding box center [806, 147] width 162 height 19
